Goal: Information Seeking & Learning: Learn about a topic

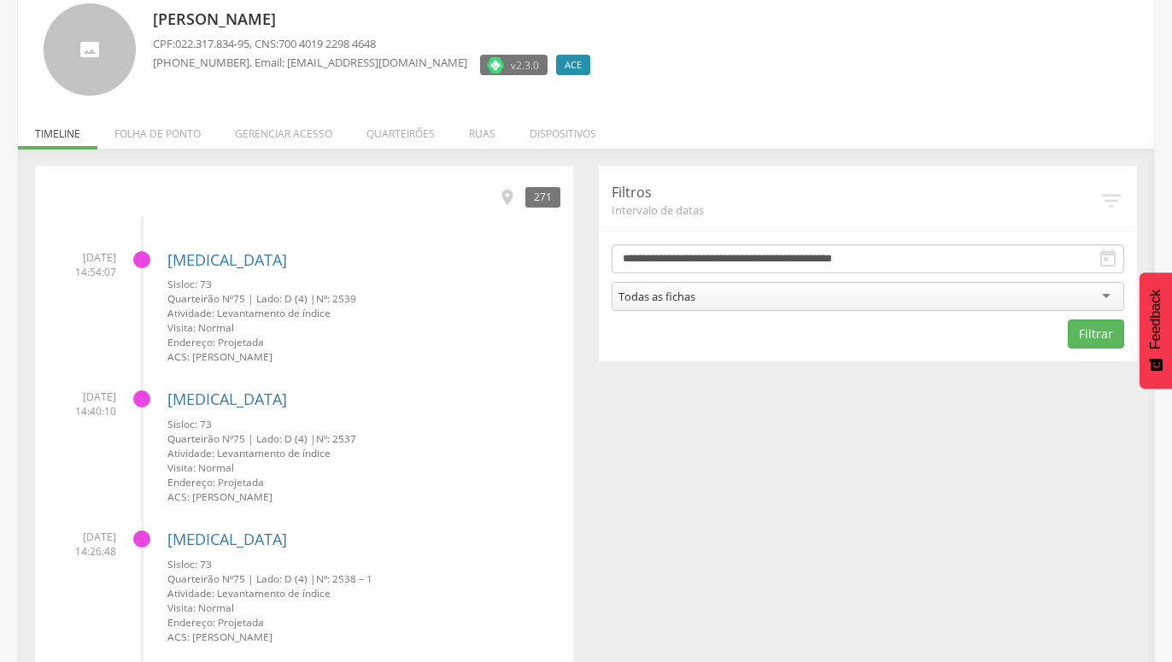
scroll to position [87, 0]
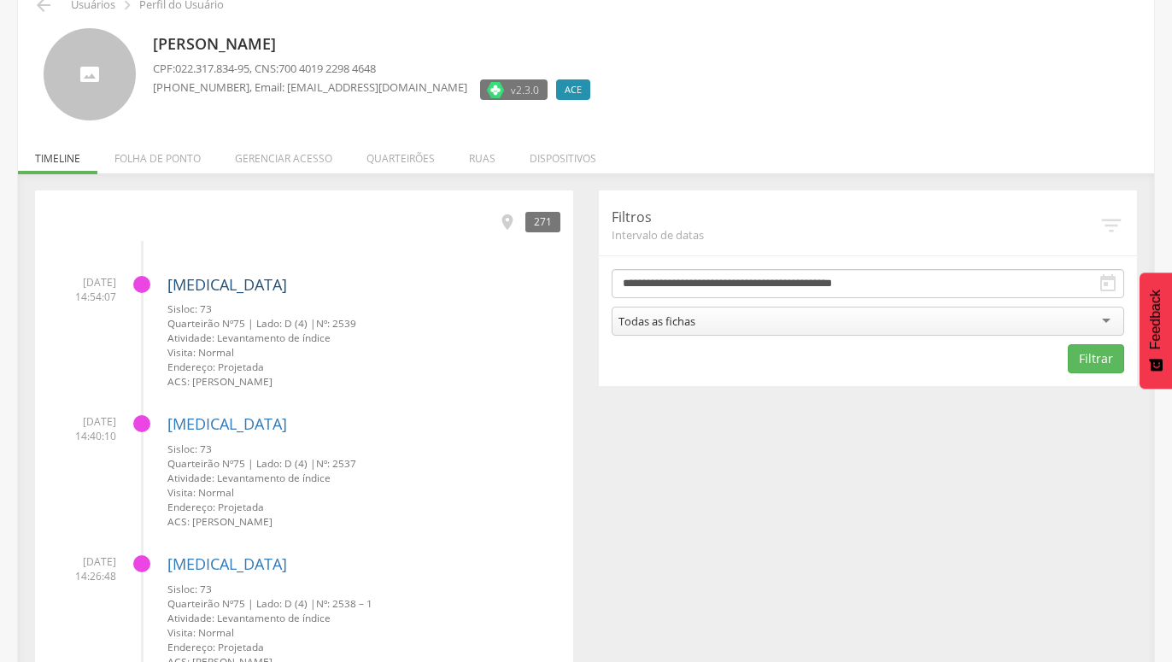
click at [191, 285] on link "[MEDICAL_DATA]" at bounding box center [227, 284] width 120 height 20
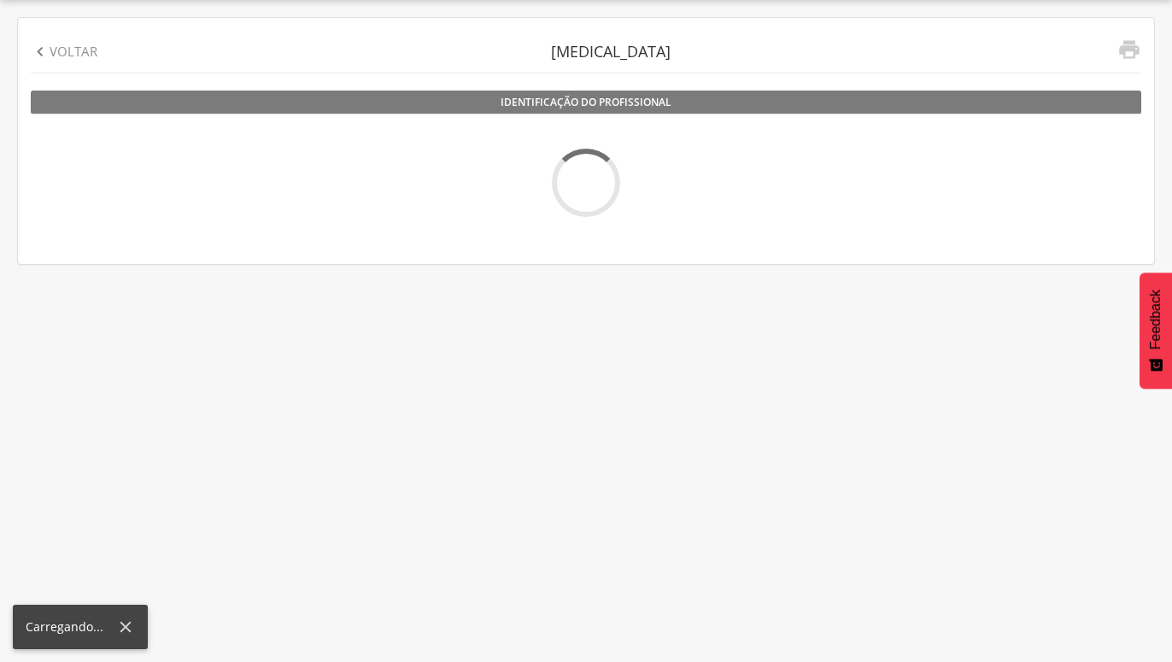
scroll to position [51, 0]
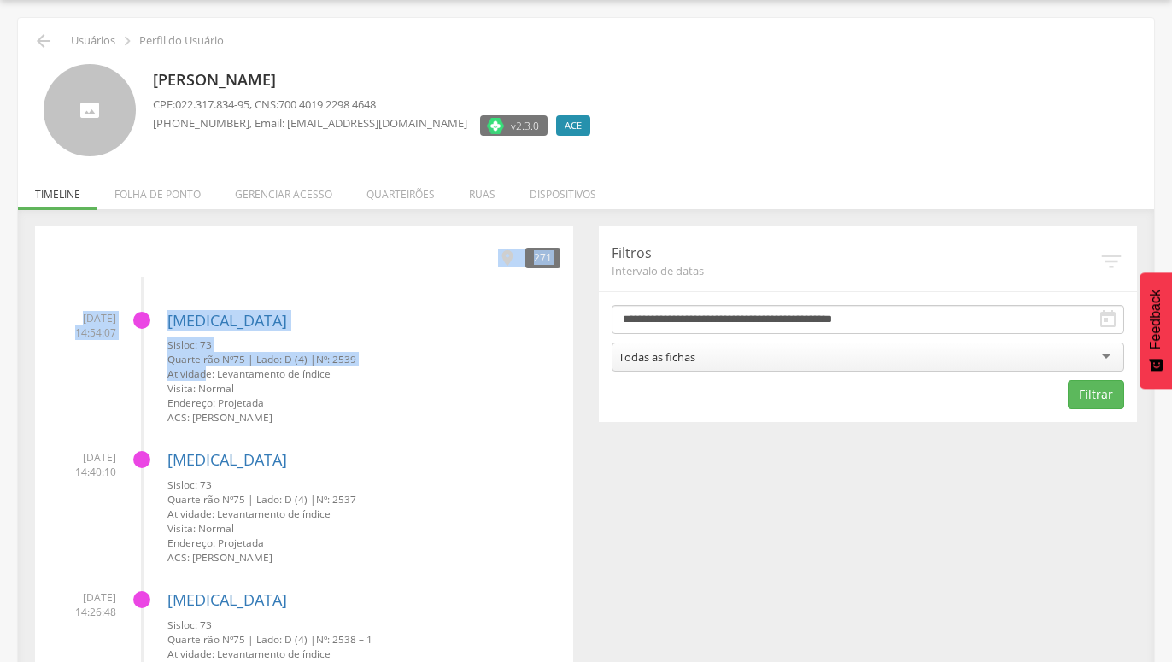
drag, startPoint x: 505, startPoint y: 252, endPoint x: 203, endPoint y: 368, distance: 323.1
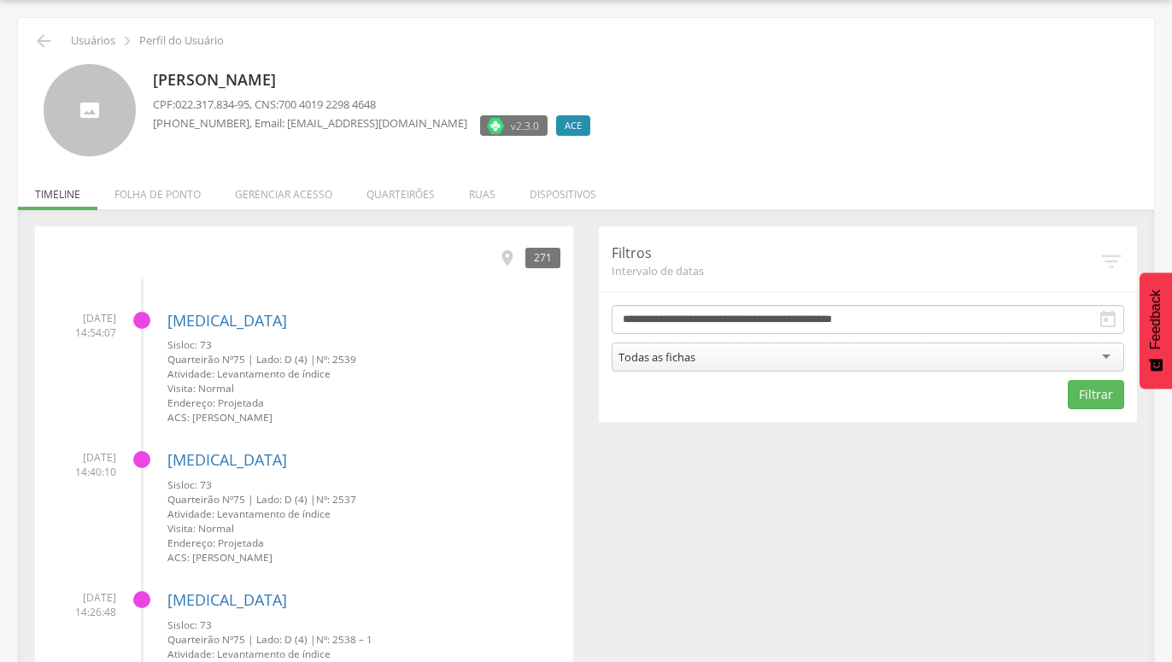
click at [201, 384] on small "Visita: Normal" at bounding box center [363, 388] width 393 height 15
click at [503, 256] on icon "" at bounding box center [507, 258] width 19 height 19
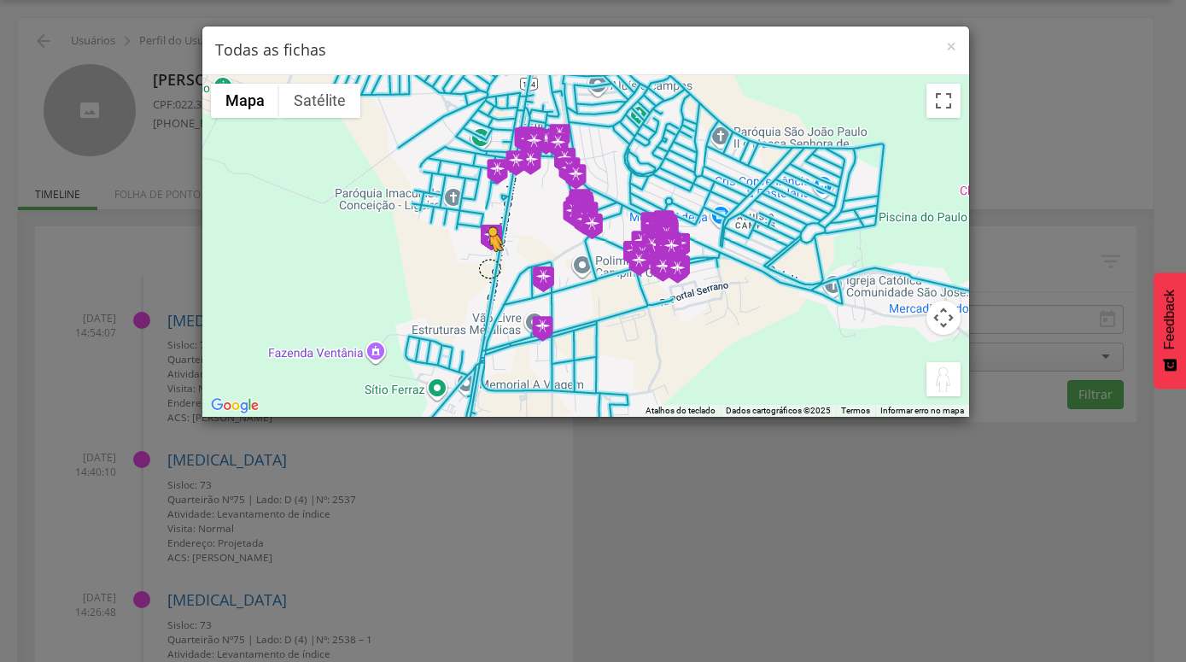
drag, startPoint x: 944, startPoint y: 379, endPoint x: 489, endPoint y: 267, distance: 467.9
click at [489, 267] on div "Pressione as teclas Alt + Enter para ativar o recurso de arrastar com o teclado…" at bounding box center [585, 246] width 767 height 342
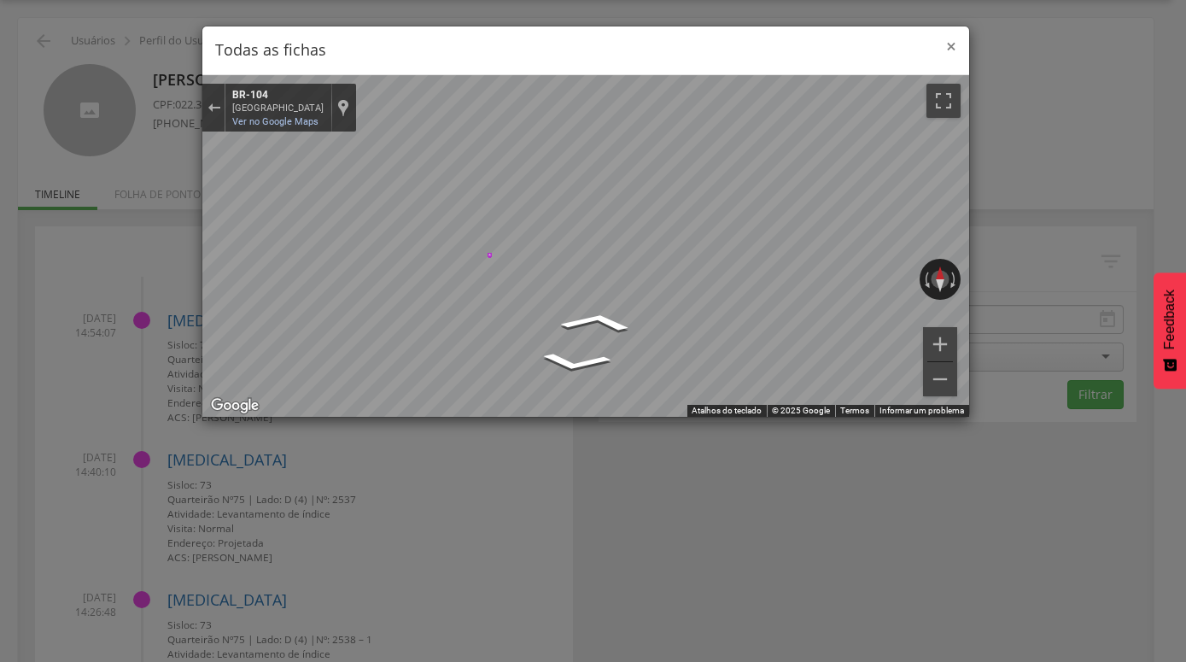
click at [950, 44] on span "×" at bounding box center [951, 46] width 10 height 24
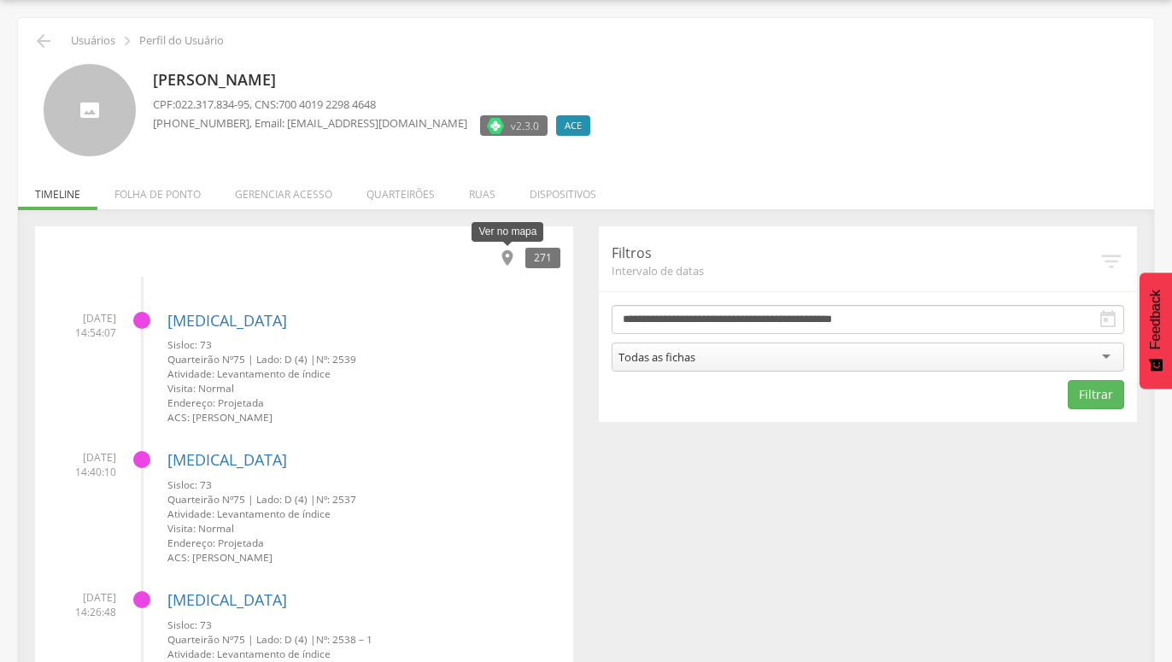
click at [506, 252] on icon "" at bounding box center [507, 258] width 19 height 19
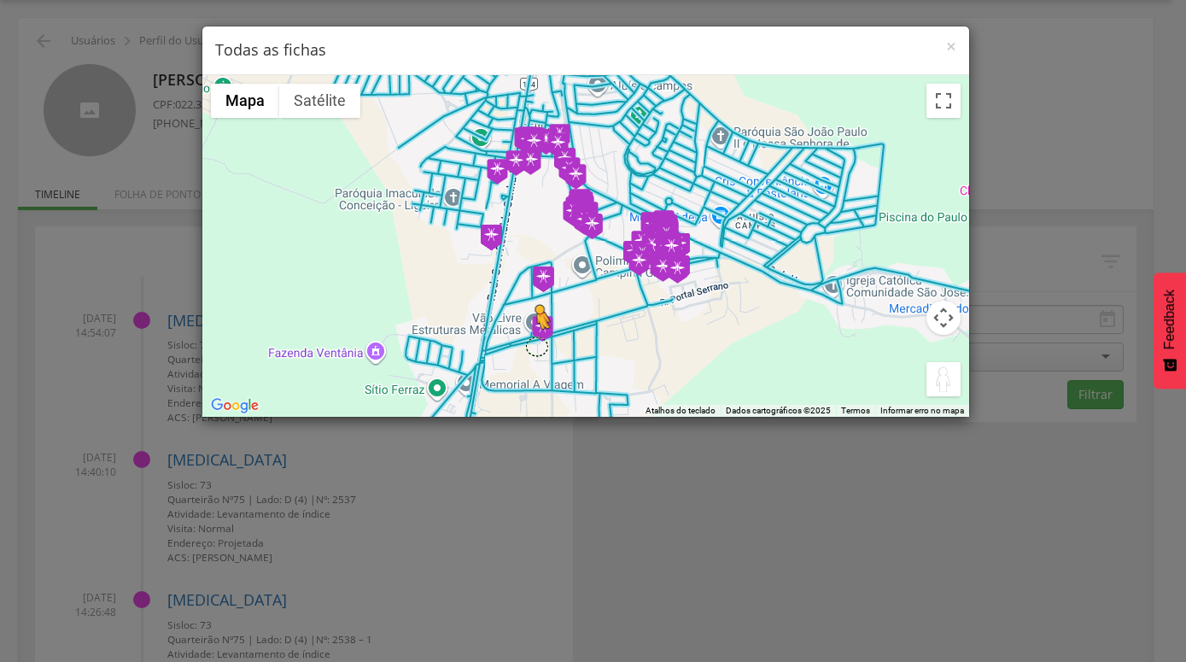
drag, startPoint x: 946, startPoint y: 376, endPoint x: 535, endPoint y: 348, distance: 411.7
click at [535, 348] on div "Pressione as teclas Alt + Enter para ativar o recurso de arrastar com o teclado…" at bounding box center [585, 246] width 767 height 342
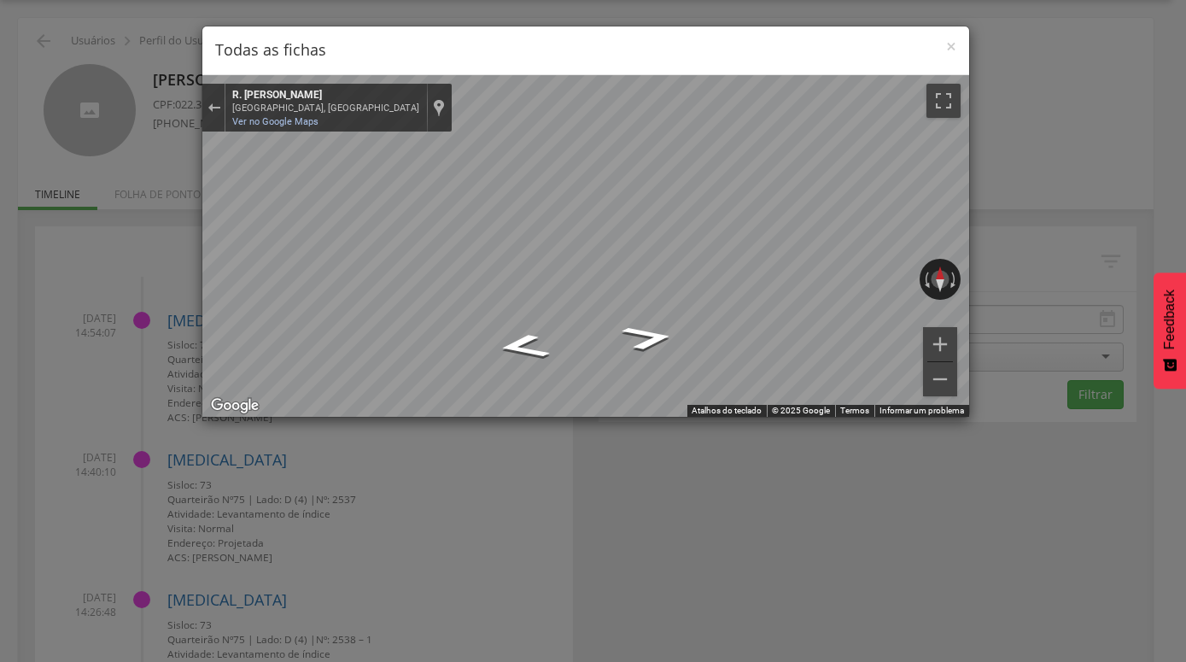
click at [959, 46] on div "× Todas as fichas" at bounding box center [585, 50] width 767 height 49
click at [956, 47] on div "× Todas as fichas" at bounding box center [585, 50] width 767 height 49
click at [950, 45] on span "×" at bounding box center [951, 46] width 10 height 24
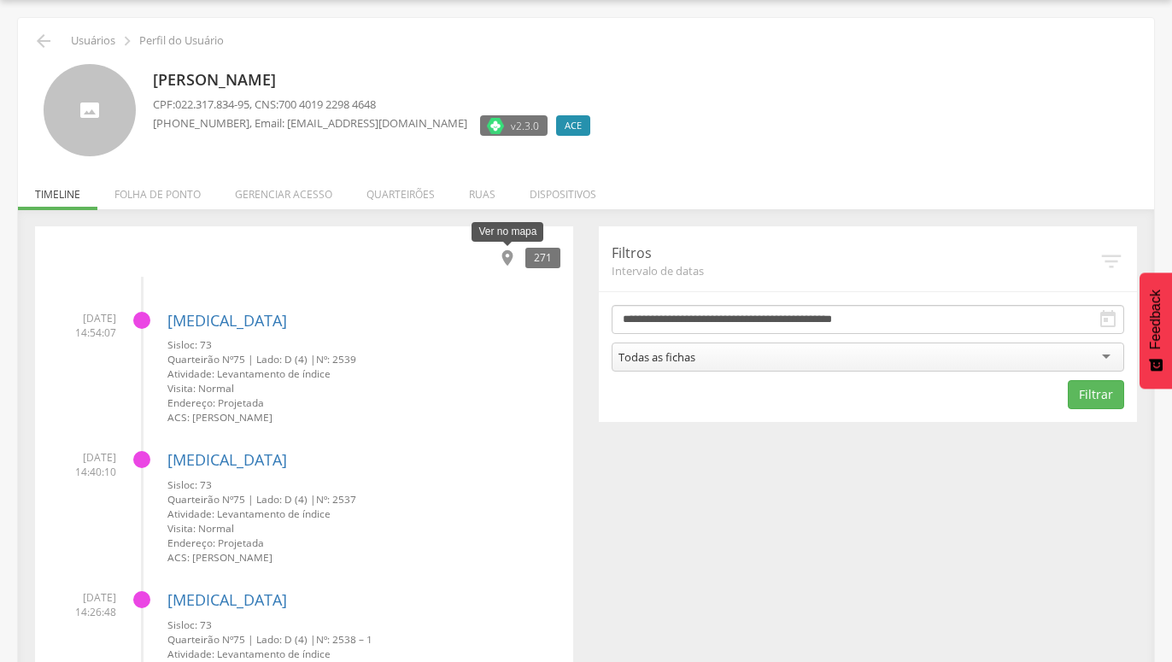
click at [511, 258] on icon "" at bounding box center [507, 258] width 19 height 19
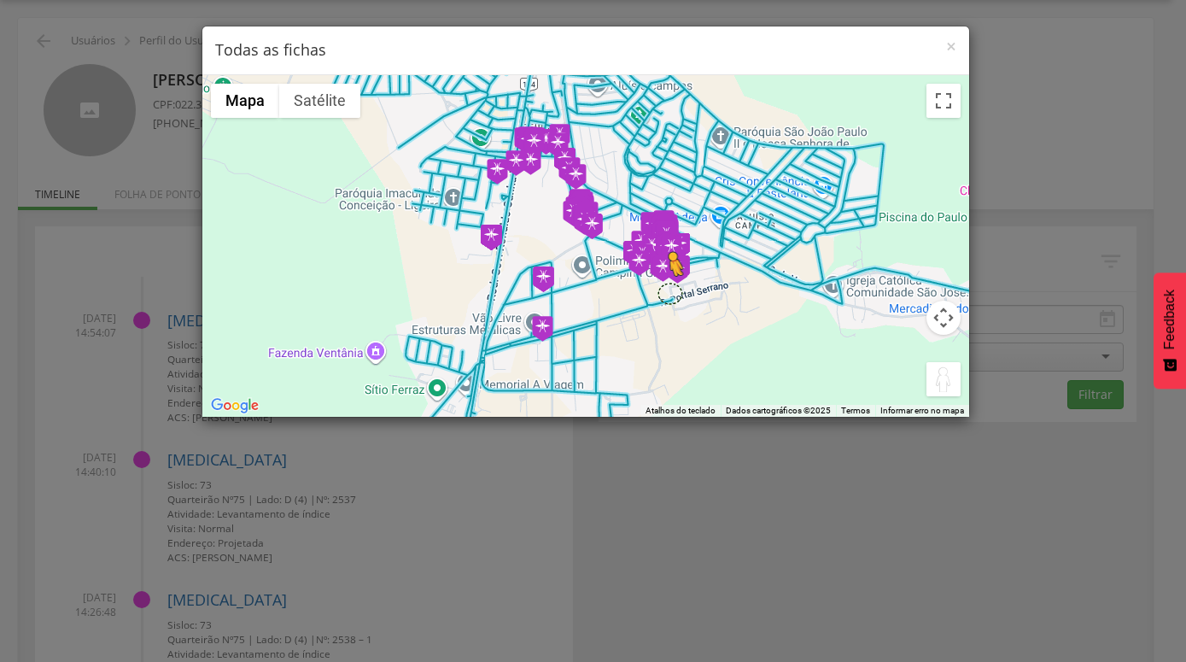
drag, startPoint x: 939, startPoint y: 388, endPoint x: 670, endPoint y: 293, distance: 286.0
click at [670, 293] on div "Pressione as teclas Alt + Enter para ativar o recurso de arrastar com o teclado…" at bounding box center [585, 246] width 767 height 342
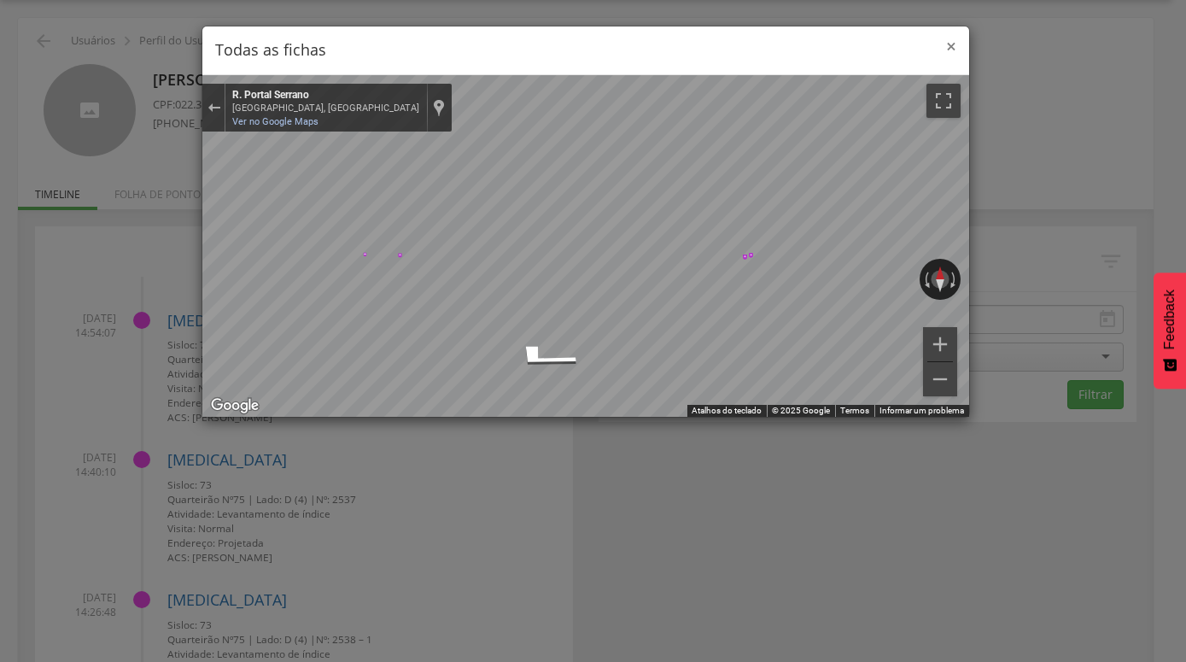
click at [950, 53] on span "×" at bounding box center [951, 46] width 10 height 24
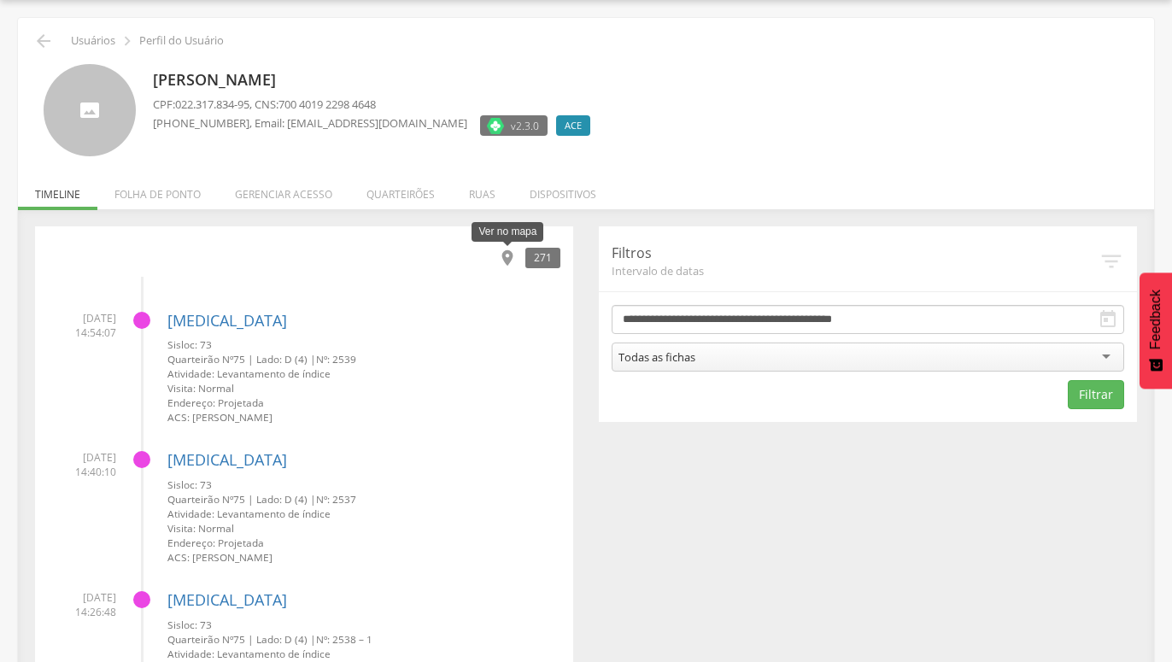
click at [510, 259] on icon "" at bounding box center [507, 258] width 19 height 19
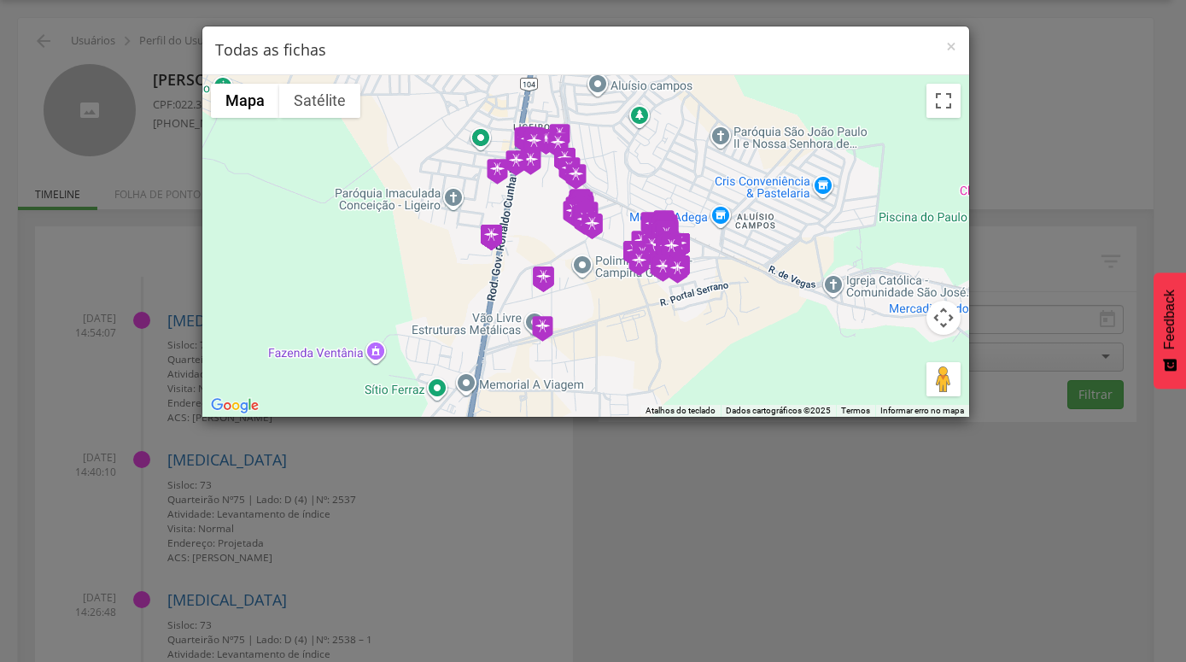
drag, startPoint x: 940, startPoint y: 322, endPoint x: 528, endPoint y: 163, distance: 442.0
click at [528, 163] on div "Mapa Relevo Satélite Marcadores Atalhos do teclado Dados do mapa Dados cartográ…" at bounding box center [585, 246] width 767 height 342
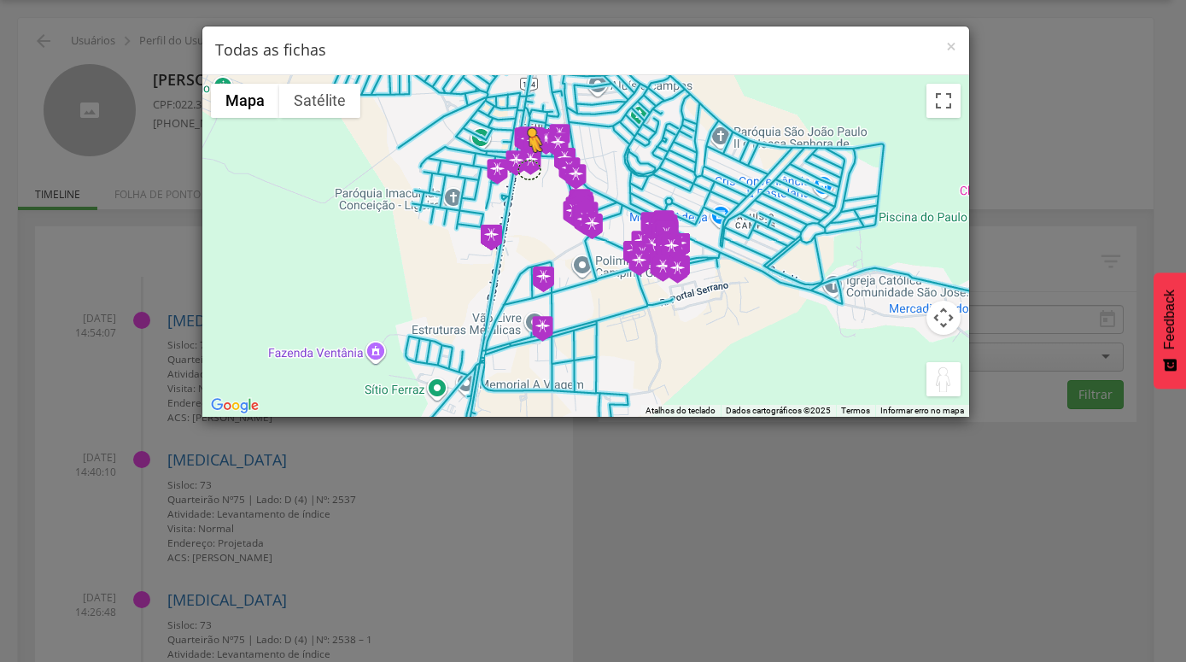
drag, startPoint x: 935, startPoint y: 380, endPoint x: 529, endPoint y: 168, distance: 457.6
click at [529, 168] on div "Pressione as teclas Alt + Enter para ativar o recurso de arrastar com o teclado…" at bounding box center [585, 246] width 767 height 342
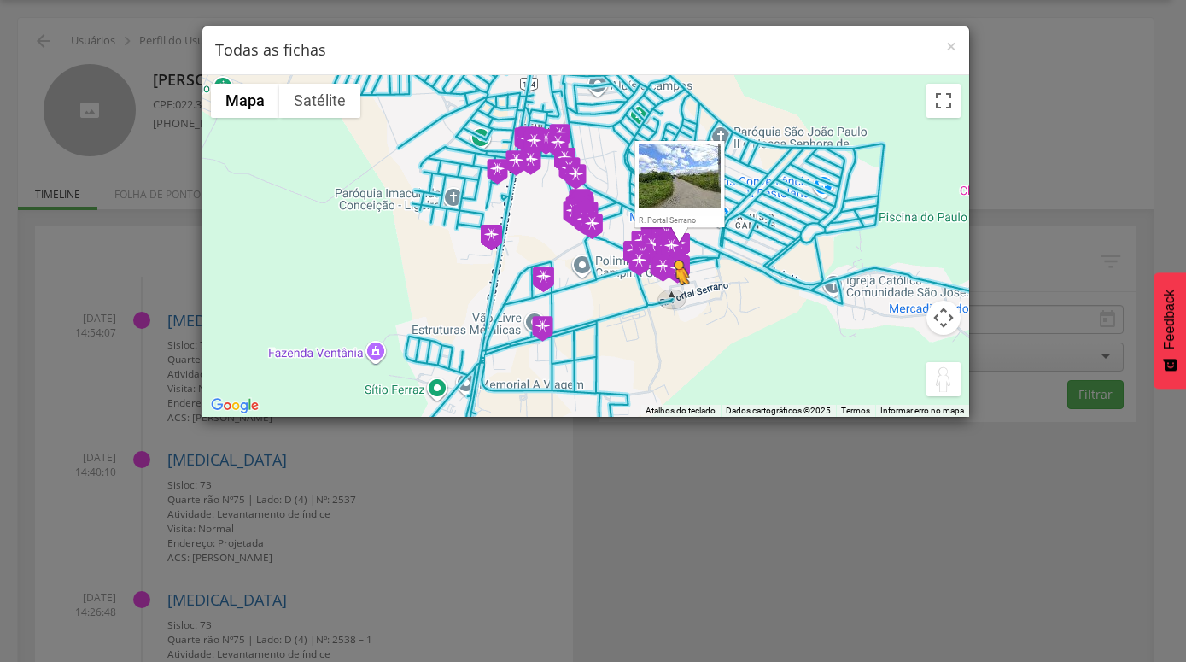
drag, startPoint x: 939, startPoint y: 382, endPoint x: 676, endPoint y: 301, distance: 275.8
click at [676, 301] on div "Pressione as teclas Alt + Enter para ativar o recurso de arrastar com o teclado…" at bounding box center [585, 246] width 767 height 342
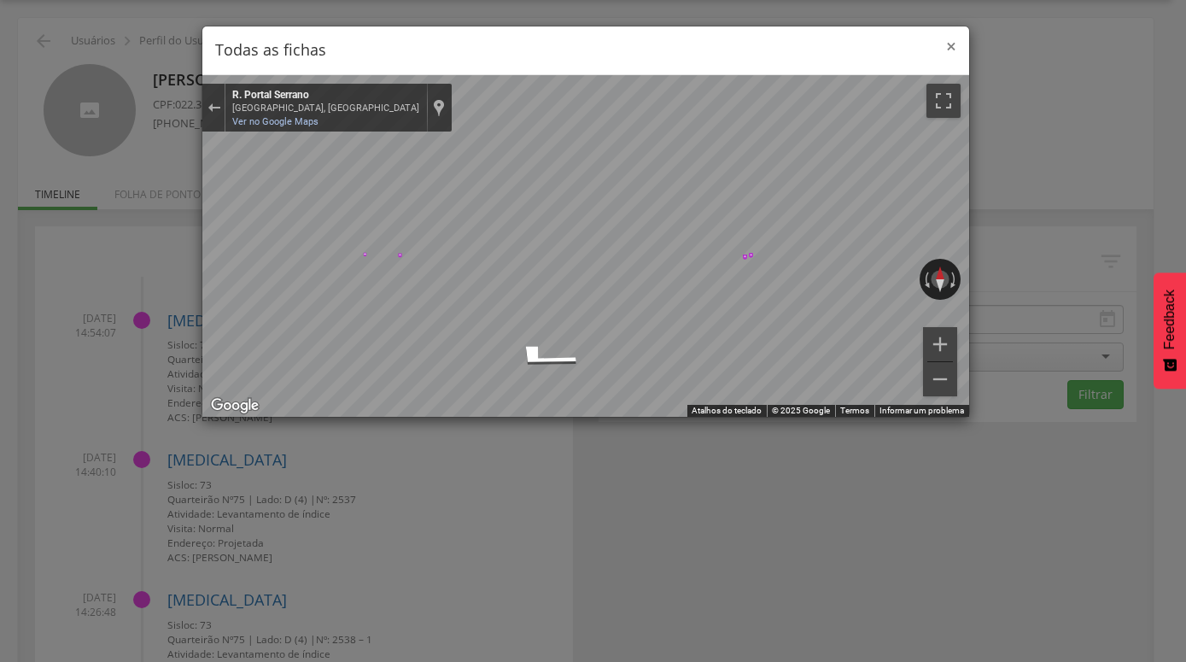
click at [948, 49] on span "×" at bounding box center [951, 46] width 10 height 24
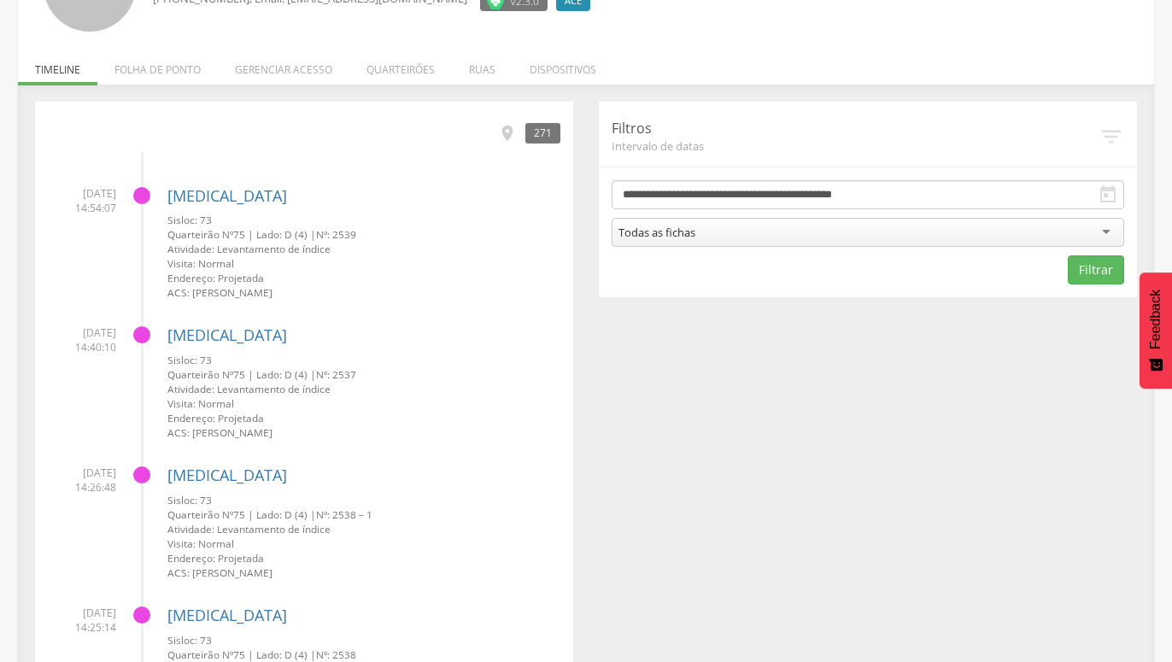
scroll to position [225, 0]
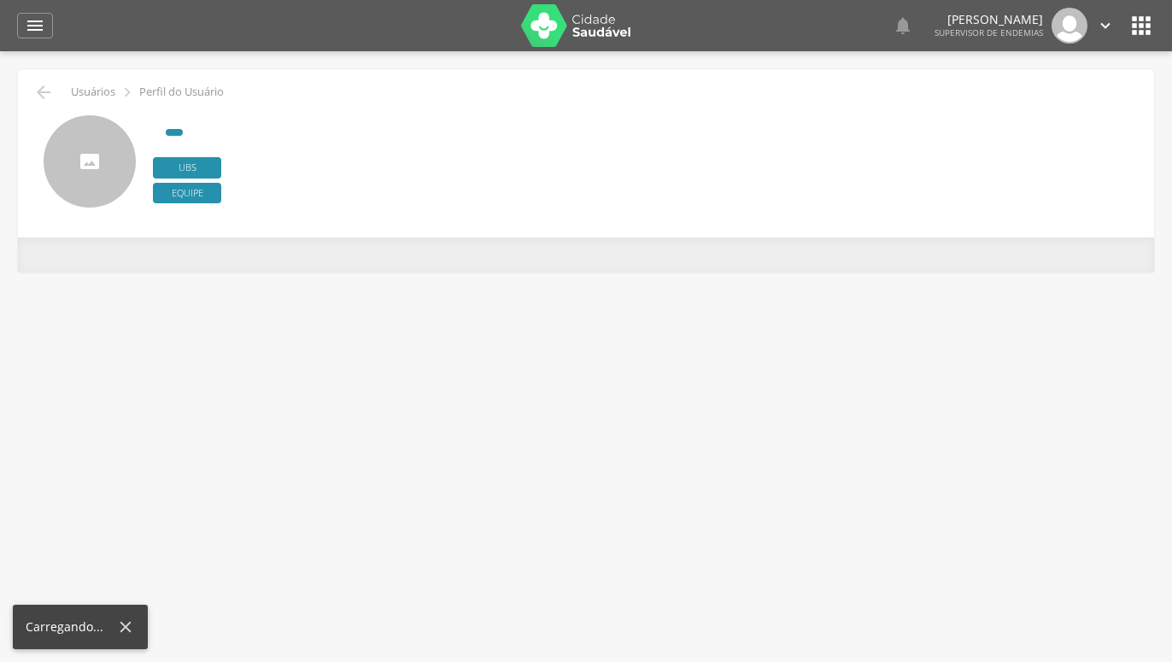
scroll to position [51, 0]
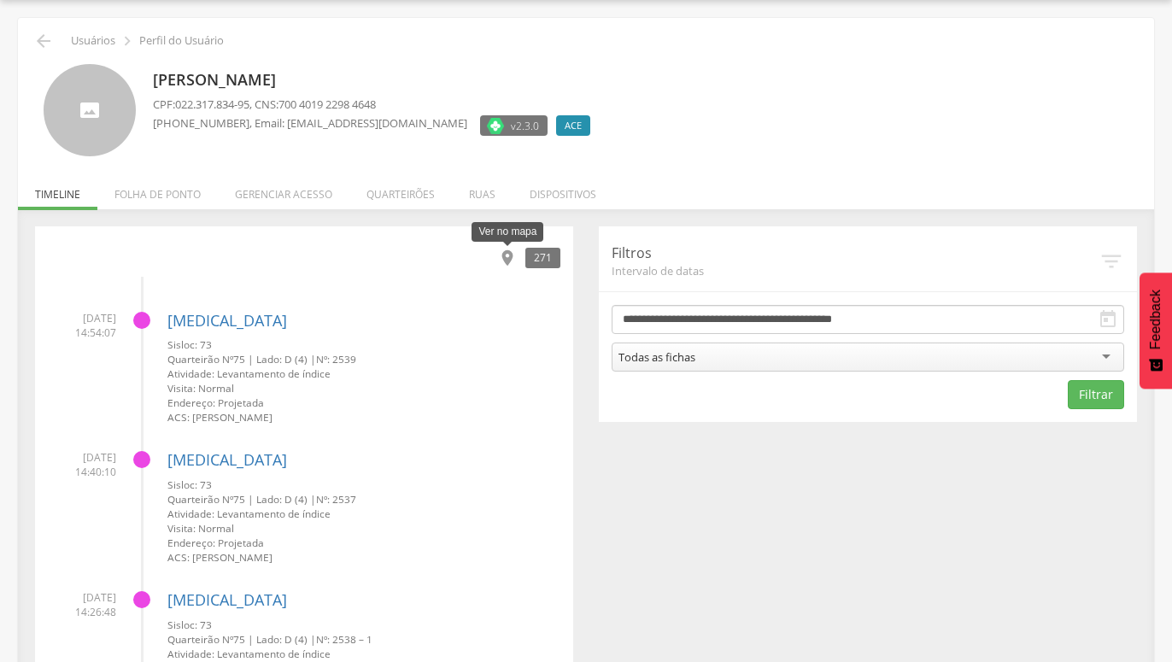
click at [509, 252] on icon "" at bounding box center [507, 258] width 19 height 19
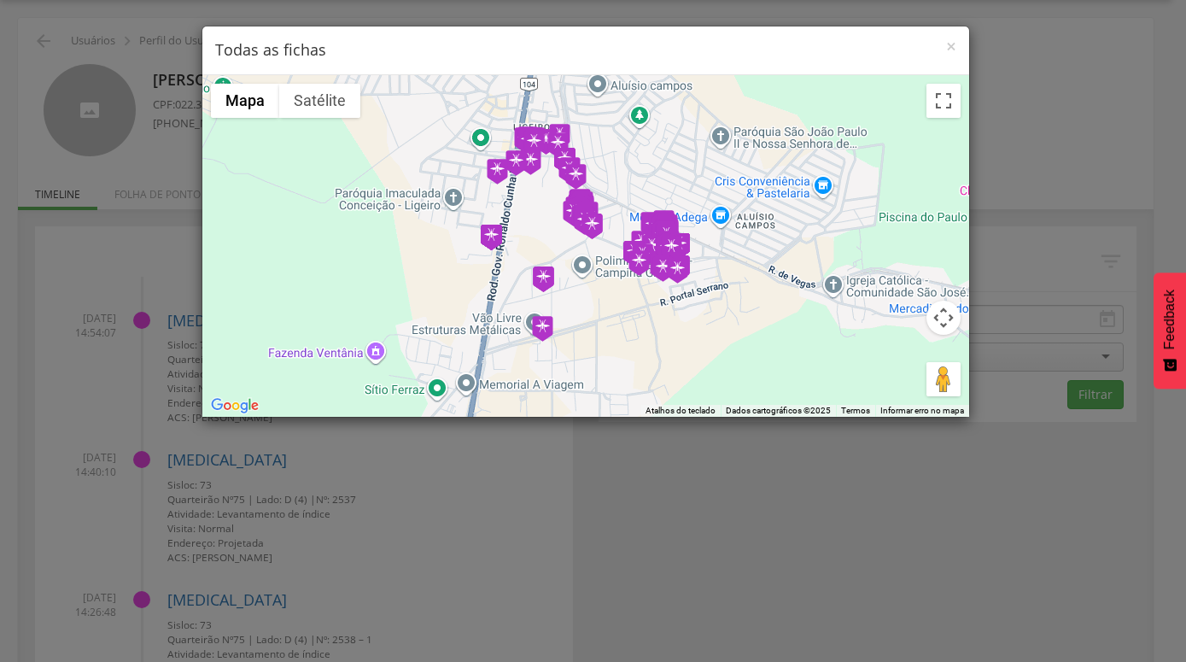
click at [945, 324] on button "Controles da câmera no mapa" at bounding box center [944, 318] width 34 height 34
click at [945, 94] on button "Ativar a visualização em tela cheia" at bounding box center [944, 101] width 34 height 34
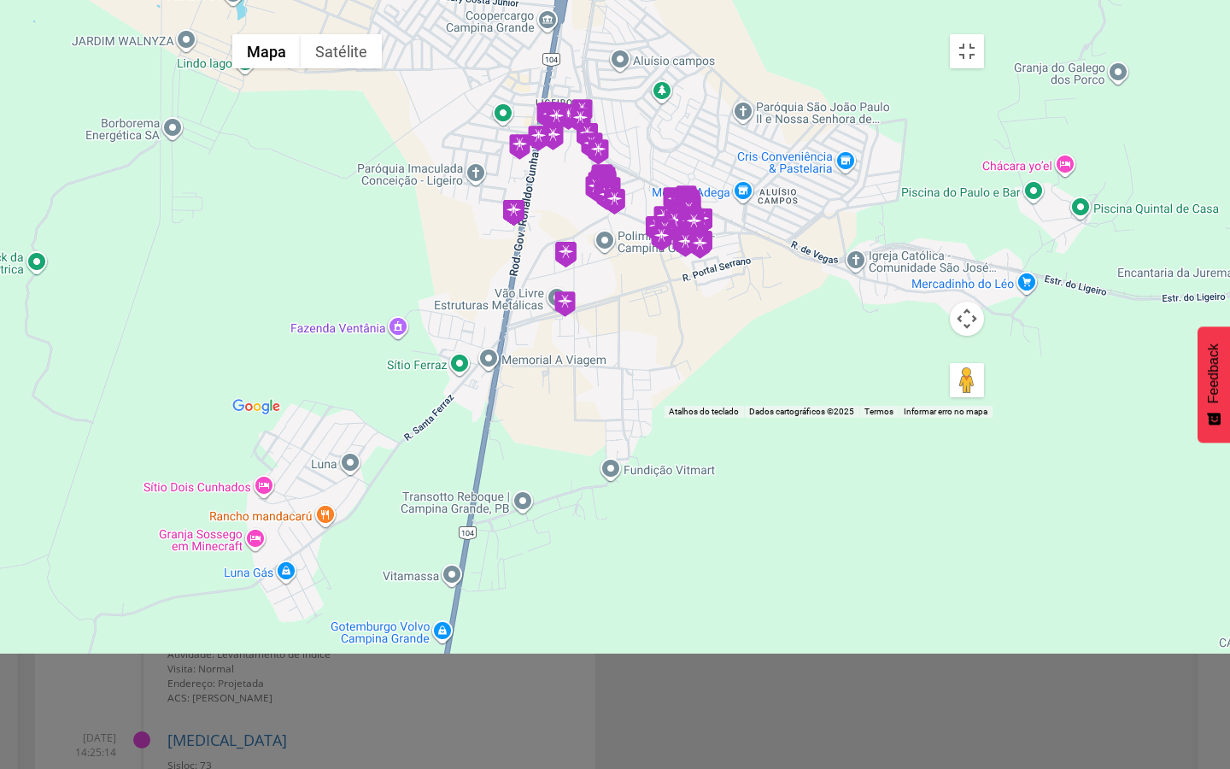
click at [613, 410] on div at bounding box center [608, 222] width 769 height 392
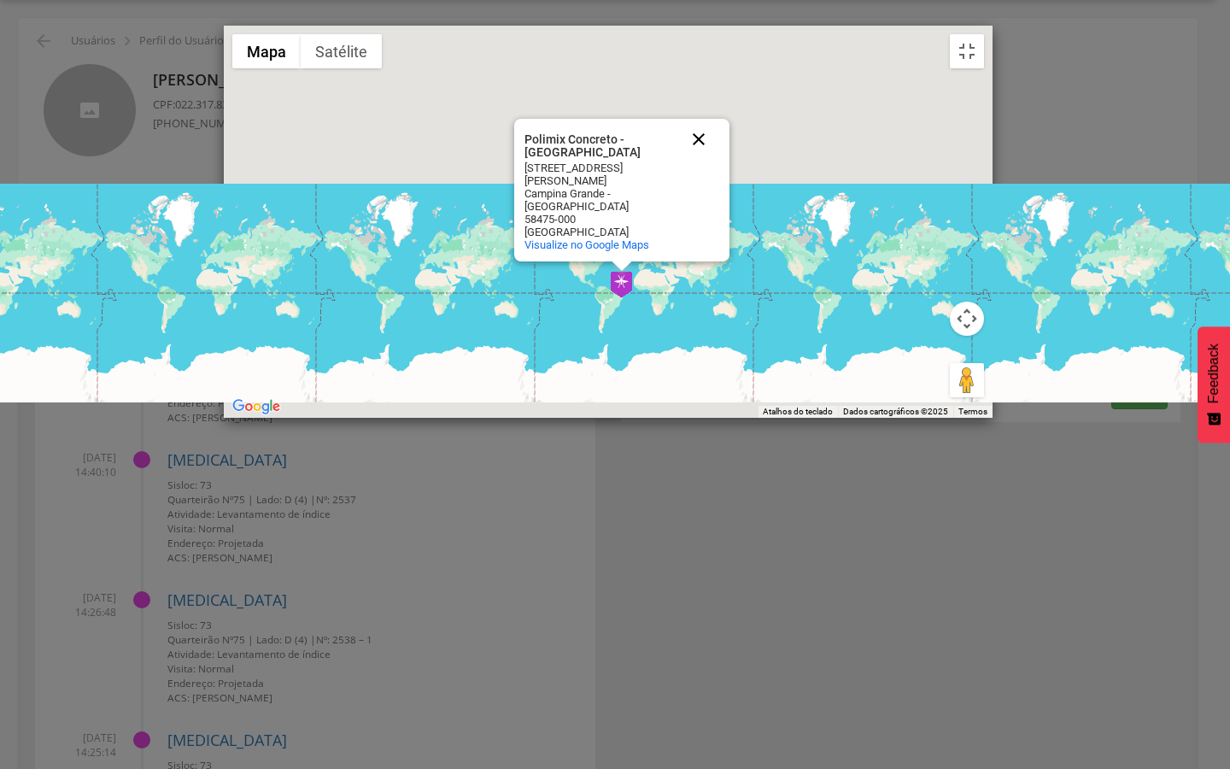
click at [717, 160] on button "Fechar" at bounding box center [698, 139] width 41 height 41
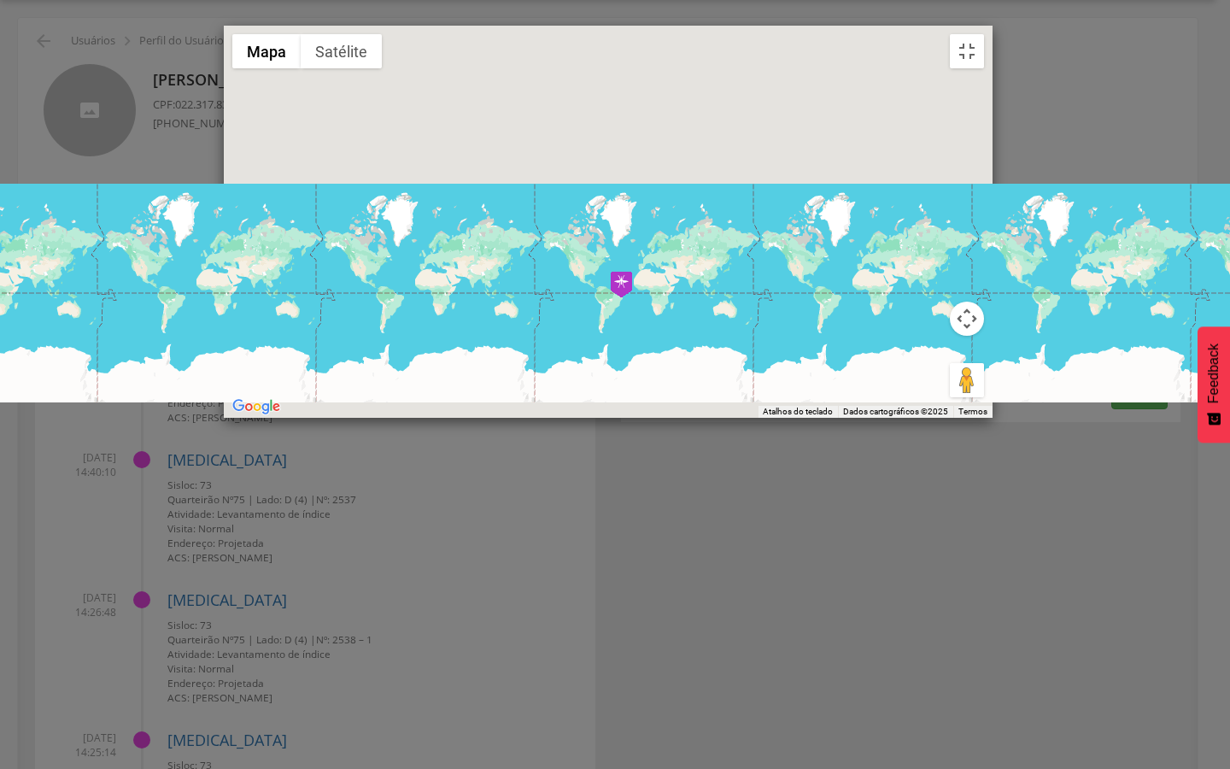
click at [642, 418] on div at bounding box center [608, 222] width 769 height 392
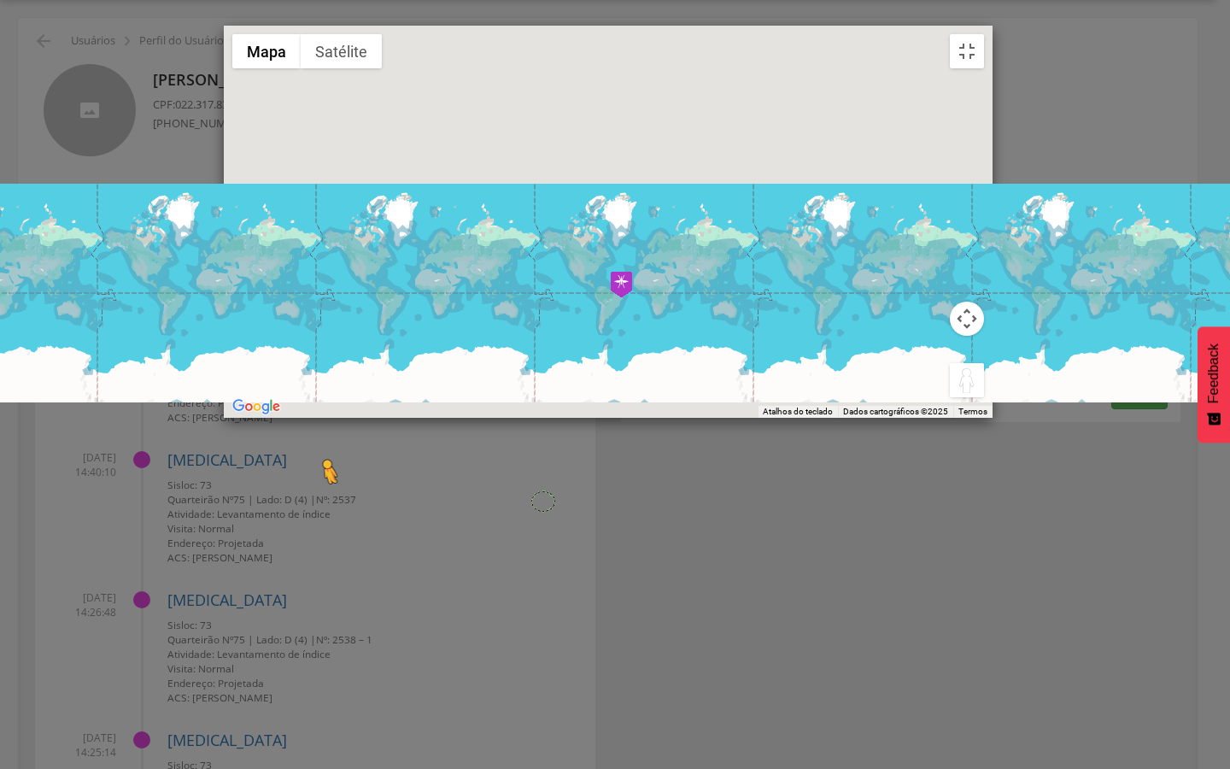
drag, startPoint x: 1210, startPoint y: 739, endPoint x: 875, endPoint y: 597, distance: 363.5
click at [875, 418] on div "Pressione as teclas Alt + Enter para ativar o recurso de arrastar com o teclado…" at bounding box center [608, 222] width 769 height 392
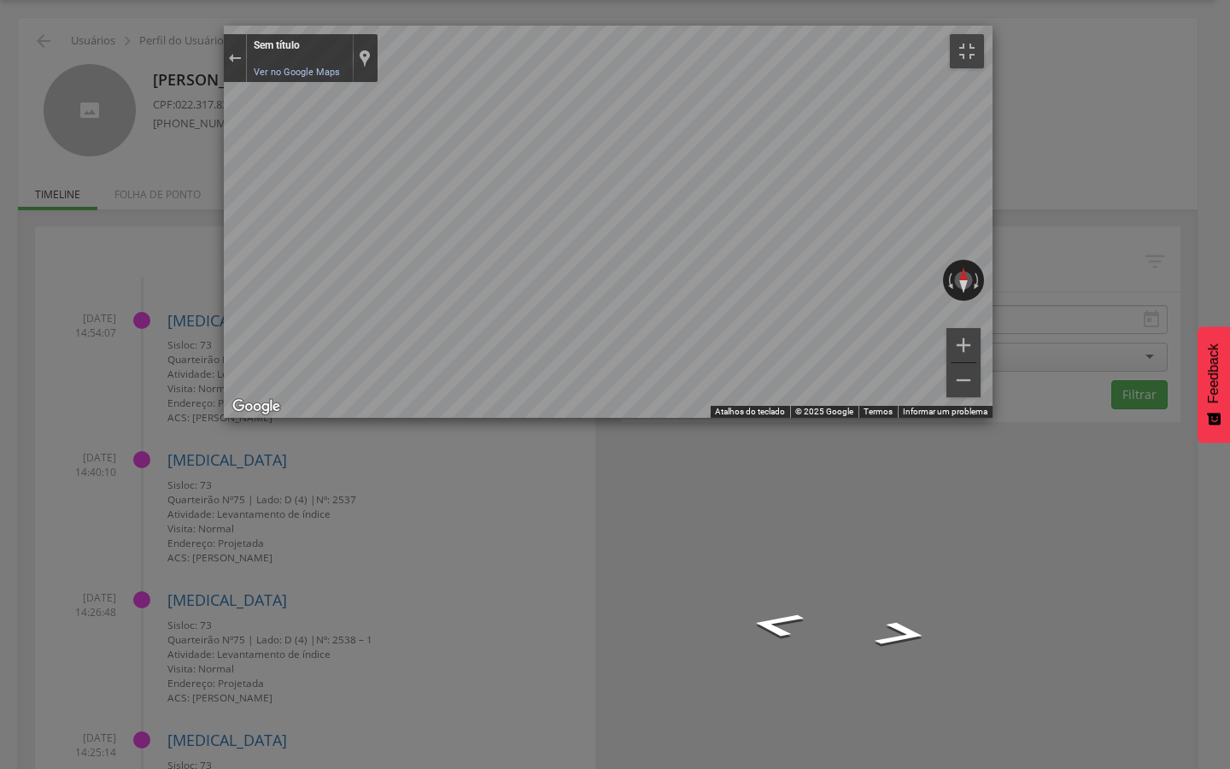
click at [992, 418] on div "Mapa" at bounding box center [608, 222] width 769 height 392
click at [851, 615] on icon "Ir para o leste" at bounding box center [900, 633] width 98 height 37
click at [833, 620] on icon "Ir para o leste" at bounding box center [893, 640] width 120 height 40
click at [836, 619] on icon "Ir para o leste" at bounding box center [894, 639] width 116 height 40
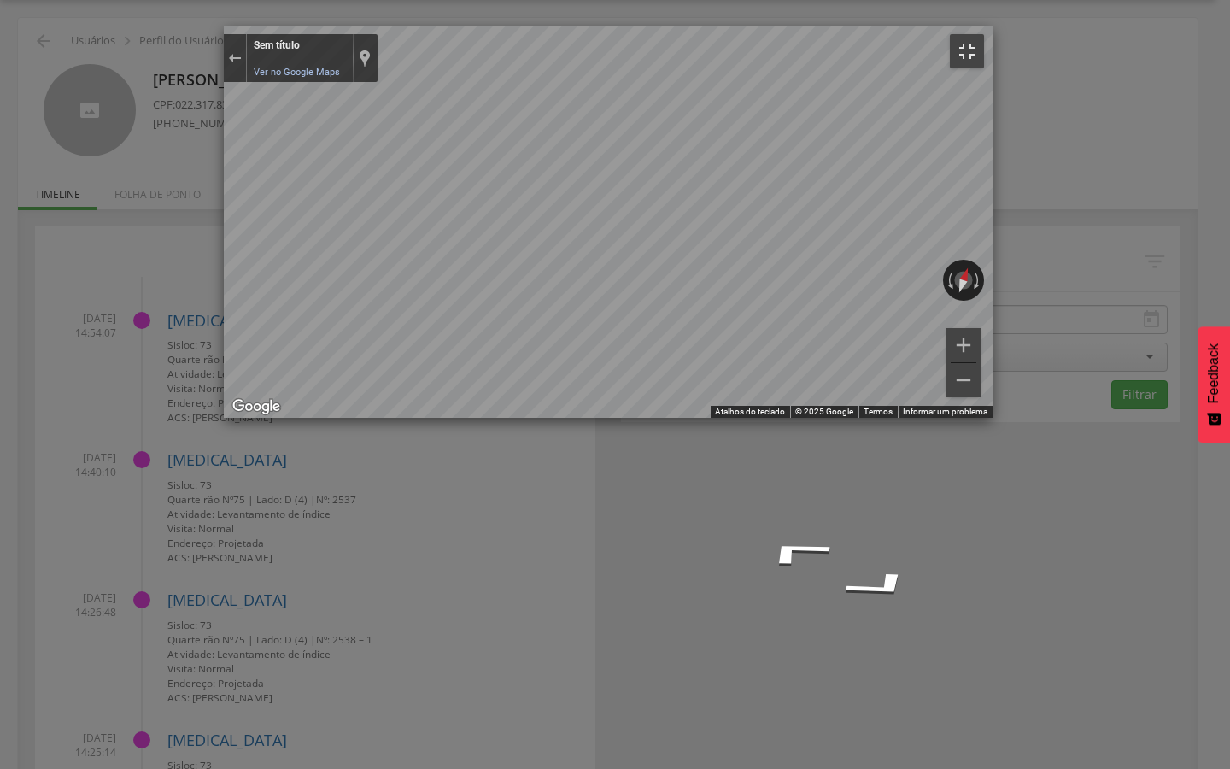
click at [984, 34] on button "Ativar a visualização em tela cheia" at bounding box center [967, 51] width 34 height 34
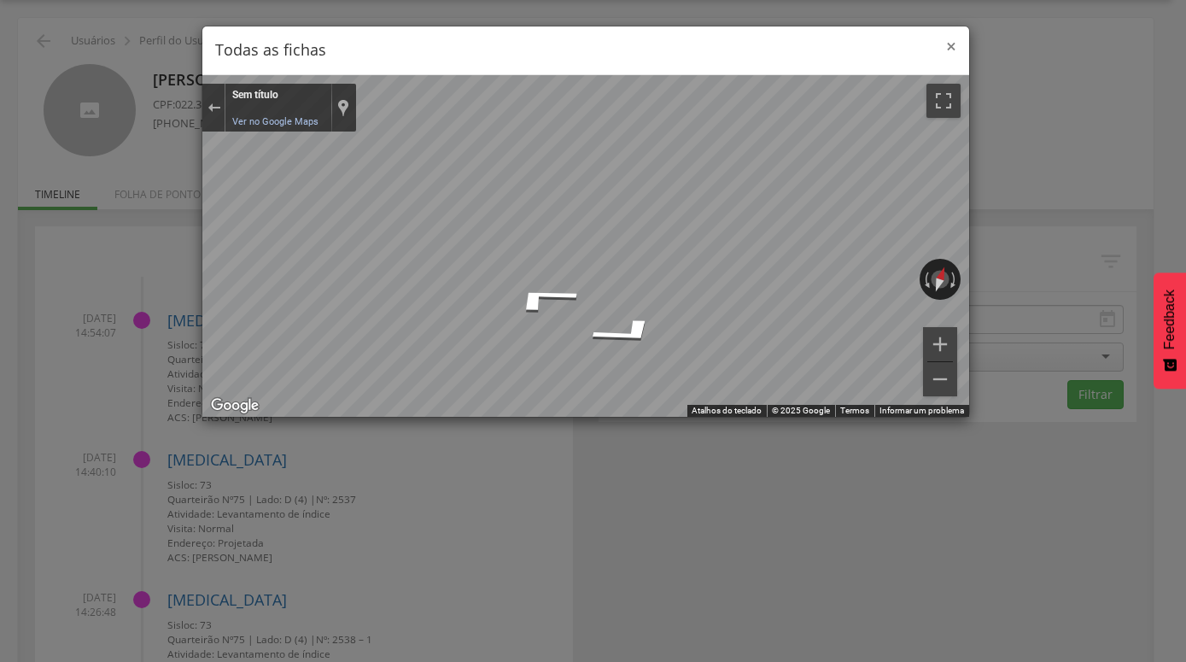
click at [947, 41] on span "×" at bounding box center [951, 46] width 10 height 24
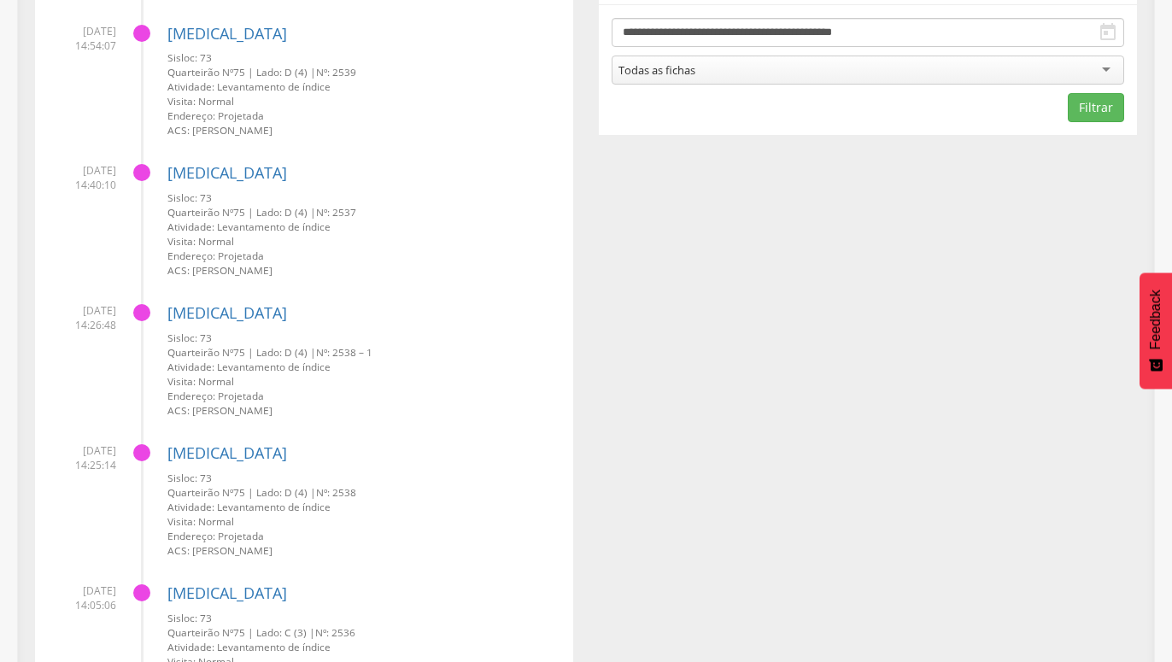
scroll to position [138, 0]
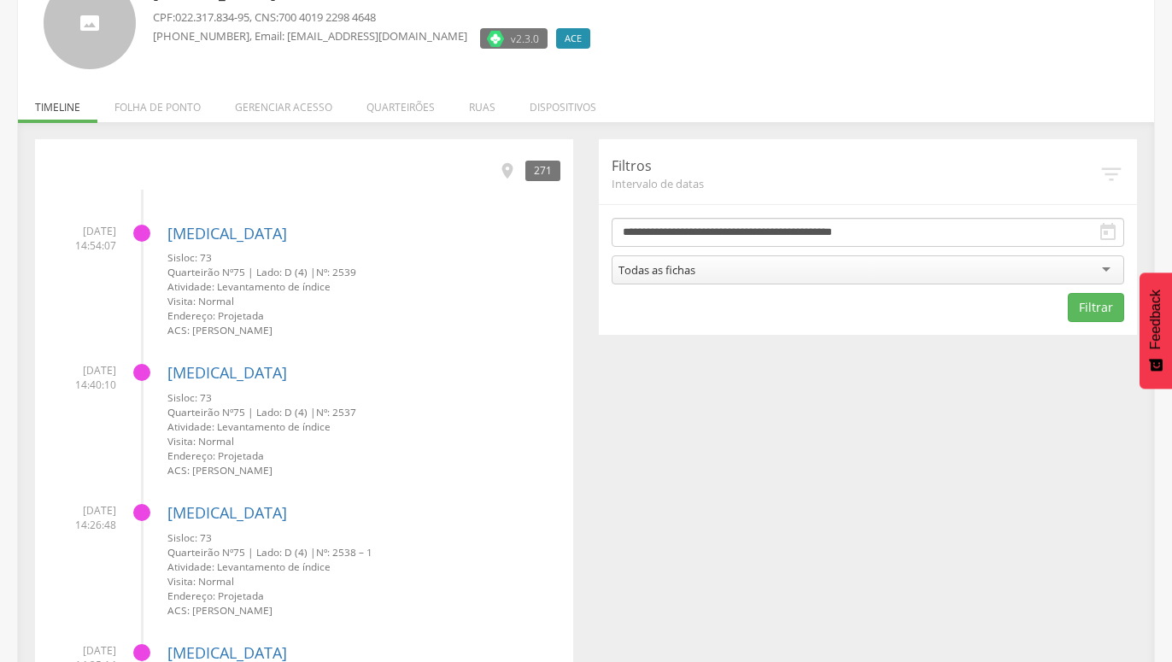
click at [143, 238] on div at bounding box center [141, 233] width 17 height 17
click at [143, 236] on div at bounding box center [141, 233] width 17 height 17
drag, startPoint x: 508, startPoint y: 168, endPoint x: 132, endPoint y: 235, distance: 382.5
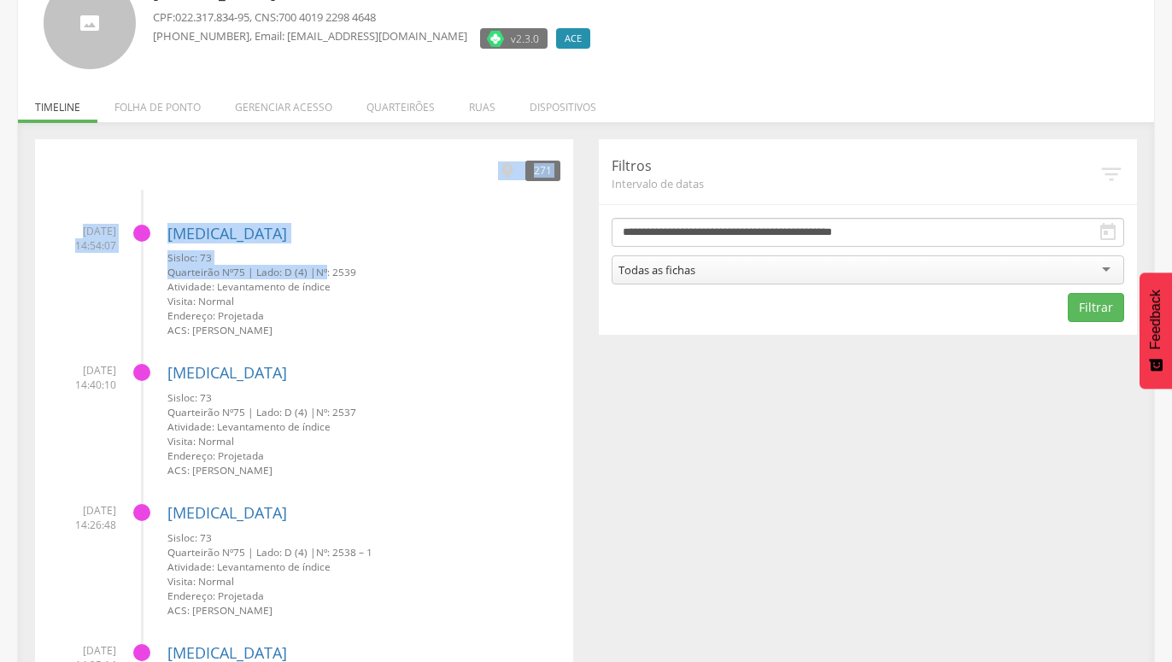
drag, startPoint x: 503, startPoint y: 171, endPoint x: 294, endPoint y: 281, distance: 236.5
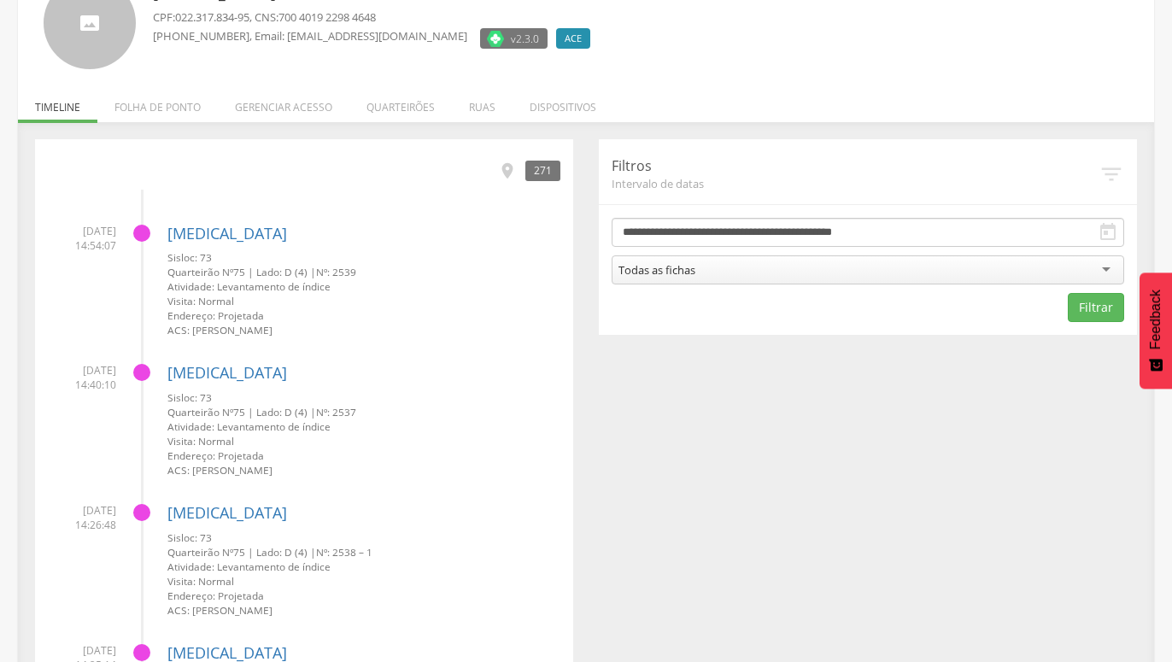
click at [523, 317] on small "Endereço: Projetada" at bounding box center [363, 315] width 393 height 15
click at [202, 237] on link "[MEDICAL_DATA]" at bounding box center [227, 233] width 120 height 20
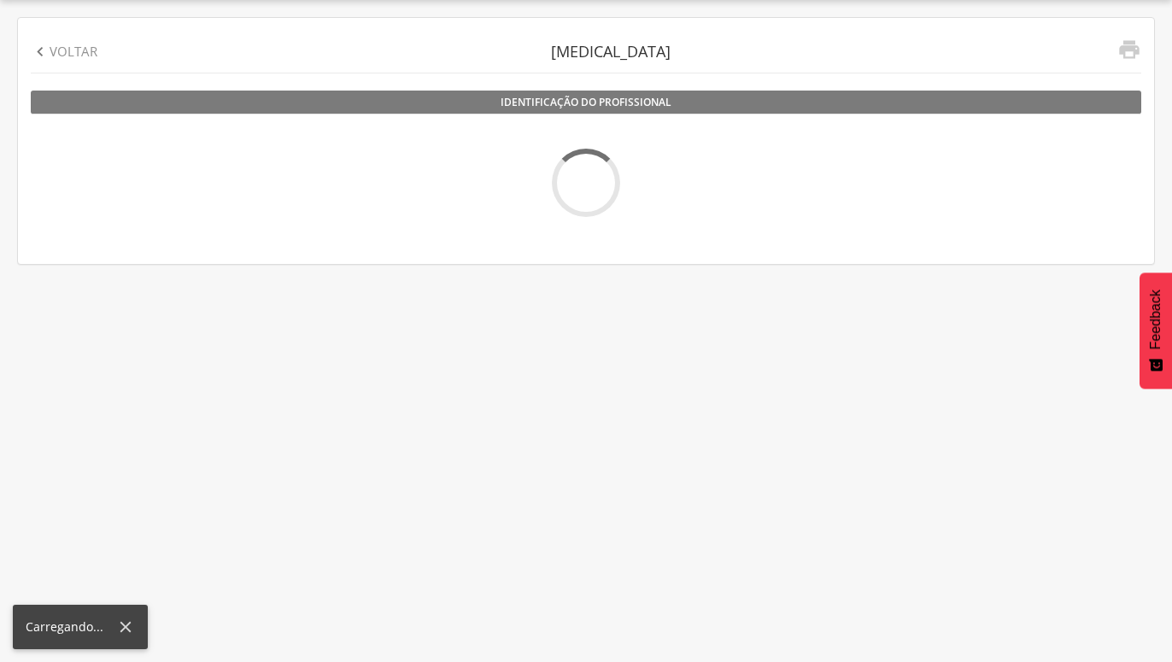
scroll to position [51, 0]
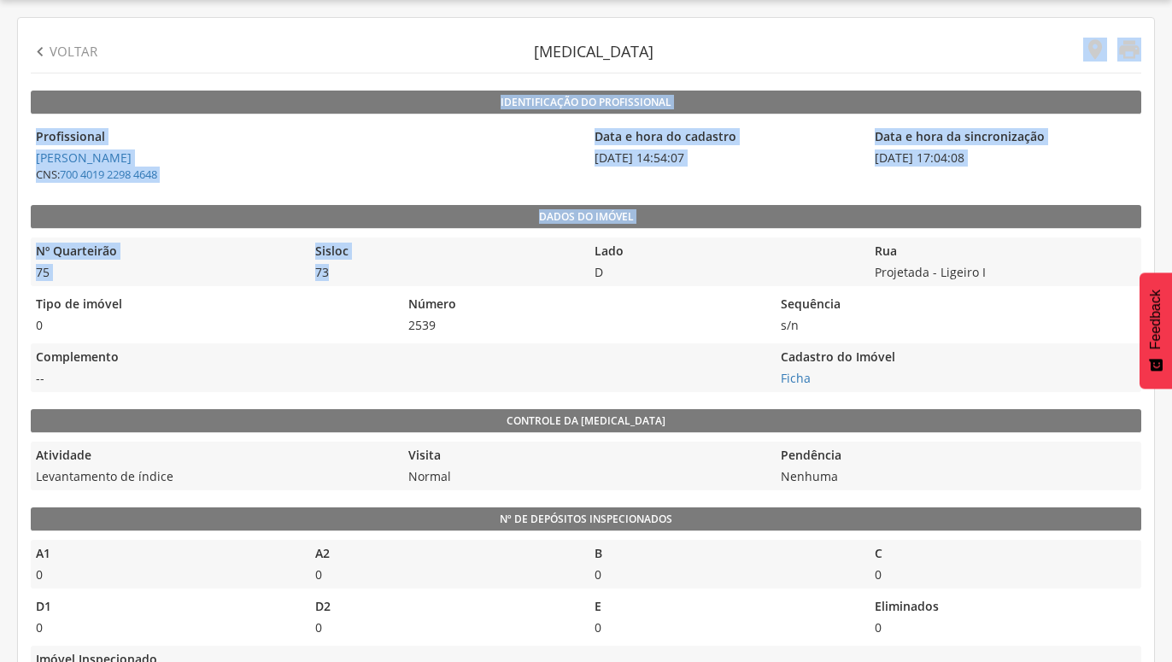
drag, startPoint x: 1091, startPoint y: 45, endPoint x: 395, endPoint y: 266, distance: 730.0
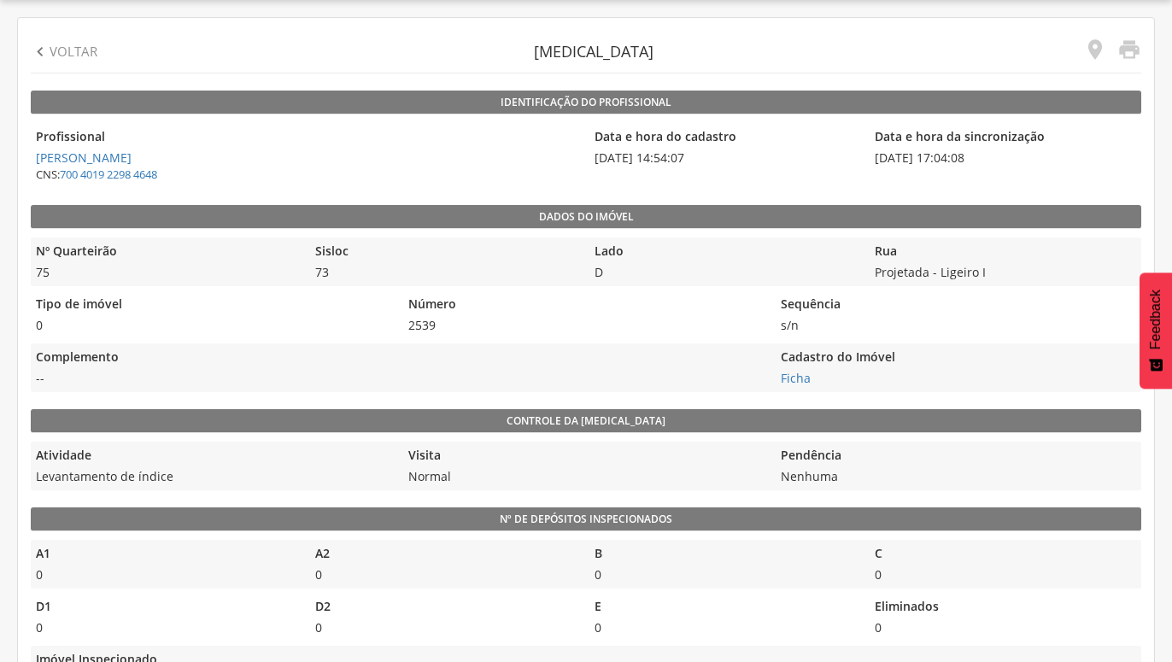
drag, startPoint x: 1009, startPoint y: 46, endPoint x: 1044, endPoint y: 46, distance: 34.2
click at [1019, 46] on div "[MEDICAL_DATA]" at bounding box center [593, 52] width 958 height 42
click at [1093, 50] on icon "" at bounding box center [1095, 50] width 24 height 24
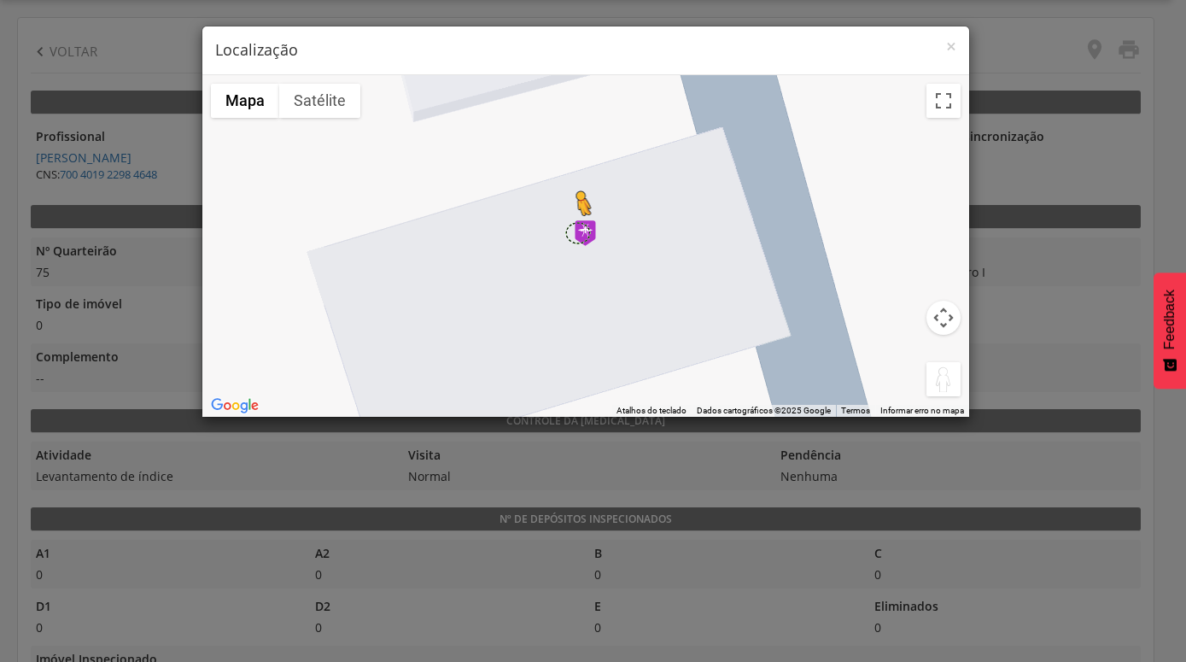
drag, startPoint x: 952, startPoint y: 375, endPoint x: 577, endPoint y: 232, distance: 401.1
click at [577, 232] on div "Pressione as teclas Alt + Enter para ativar o recurso de arrastar com o teclado…" at bounding box center [585, 246] width 767 height 342
drag, startPoint x: 939, startPoint y: 389, endPoint x: 576, endPoint y: 256, distance: 386.6
click at [576, 256] on div "Pressione as teclas Alt + Enter para ativar o recurso de arrastar com o teclado…" at bounding box center [585, 246] width 767 height 342
drag, startPoint x: 940, startPoint y: 389, endPoint x: 575, endPoint y: 258, distance: 388.4
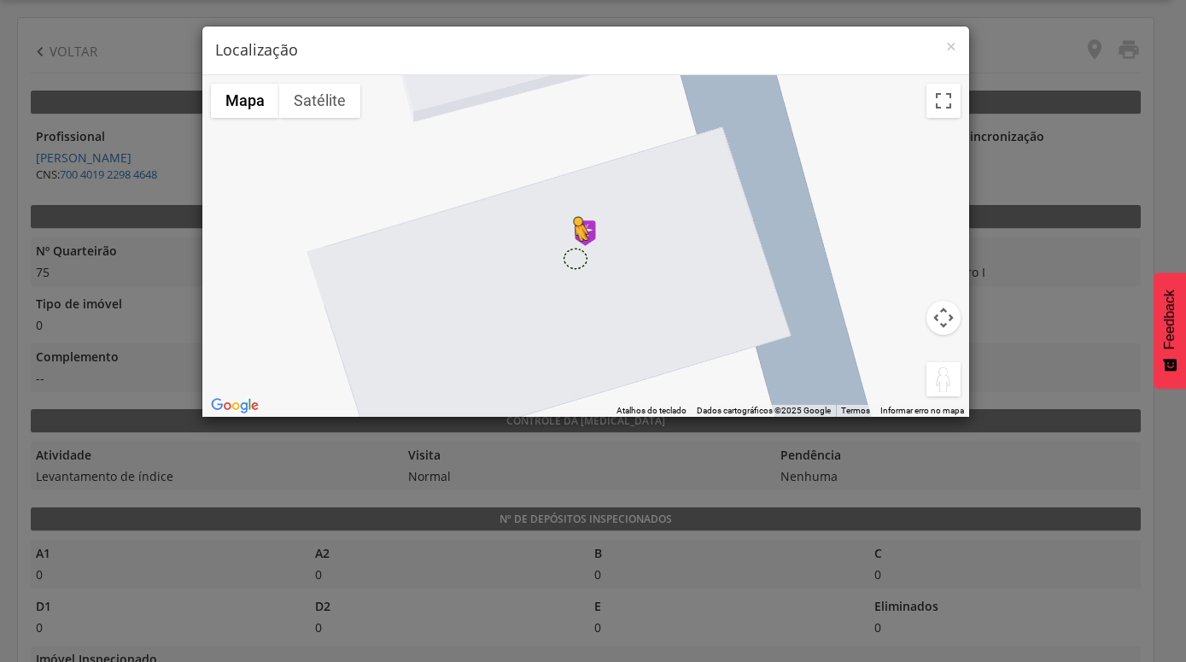
click at [575, 258] on div "Pressione as teclas Alt + Enter para ativar o recurso de arrastar com o teclado…" at bounding box center [585, 246] width 767 height 342
click at [945, 324] on button "Controles da câmera no mapa" at bounding box center [944, 318] width 34 height 34
click at [905, 315] on button "Mover para a direita" at bounding box center [901, 318] width 34 height 34
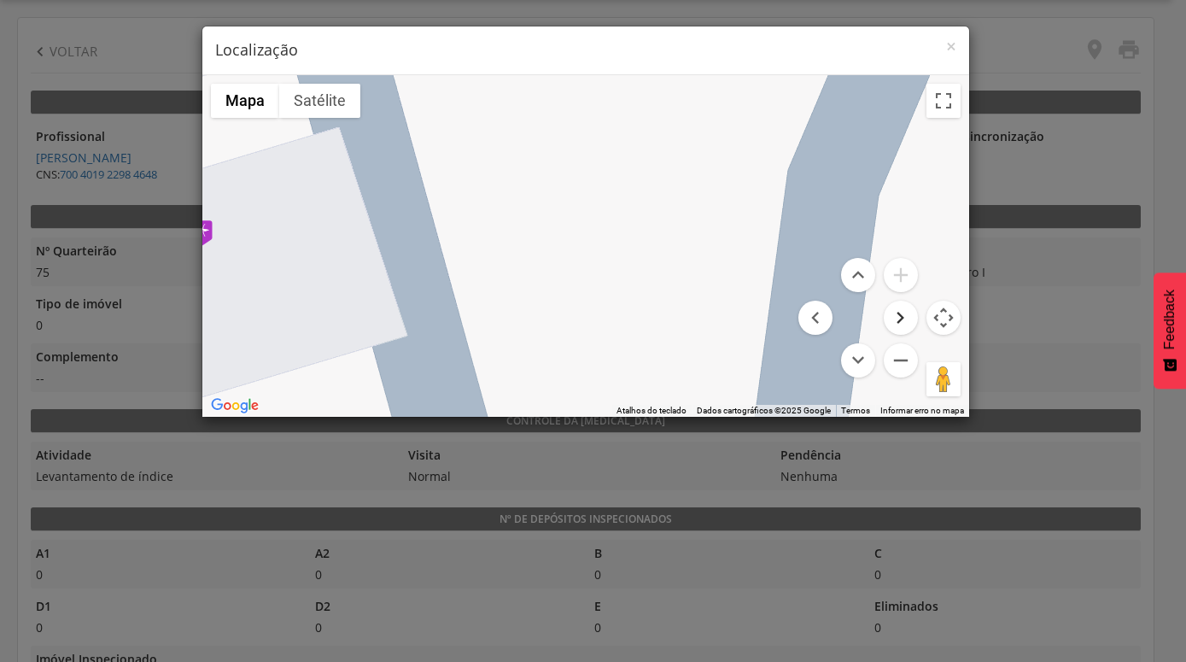
click at [909, 317] on button "Mover para a direita" at bounding box center [901, 318] width 34 height 34
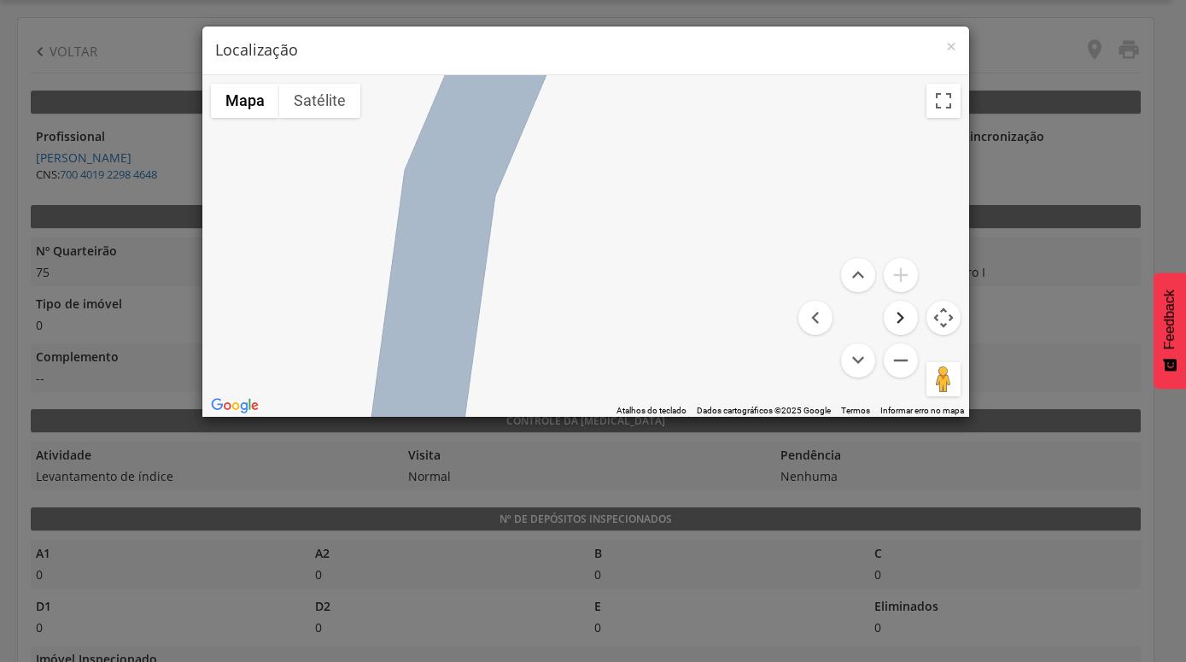
click at [909, 317] on button "Mover para a direita" at bounding box center [901, 318] width 34 height 34
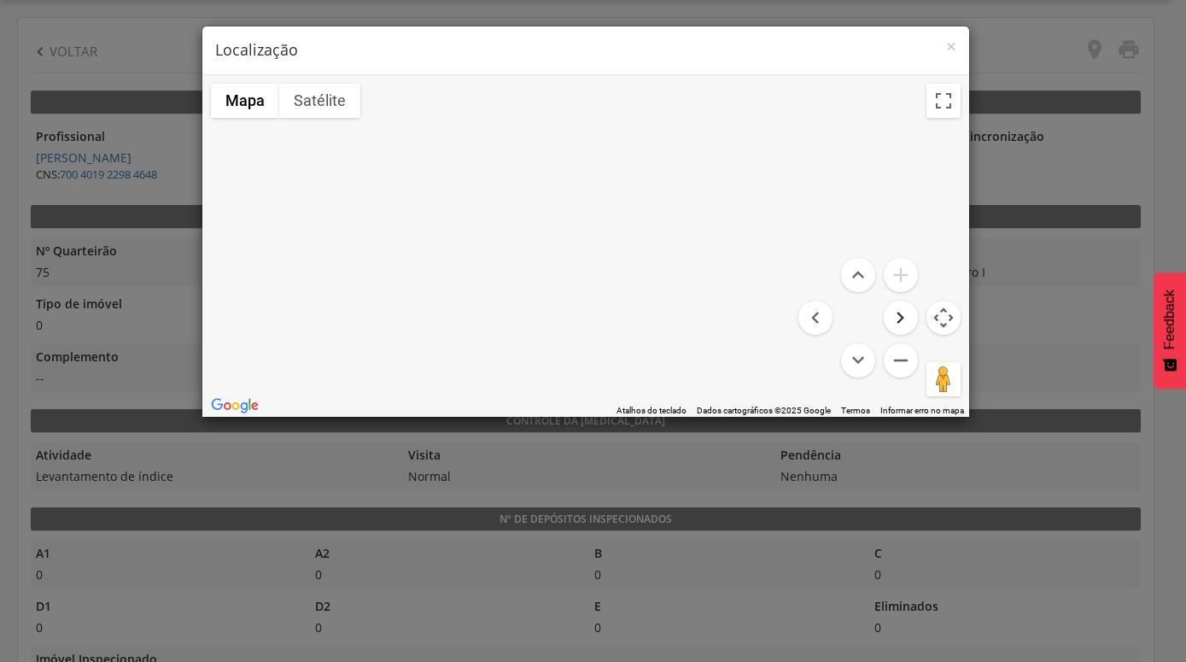
click at [909, 317] on button "Mover para a direita" at bounding box center [901, 318] width 34 height 34
click at [854, 354] on button "Mover para baixo" at bounding box center [858, 360] width 34 height 34
click at [858, 354] on button "Mover para baixo" at bounding box center [858, 360] width 34 height 34
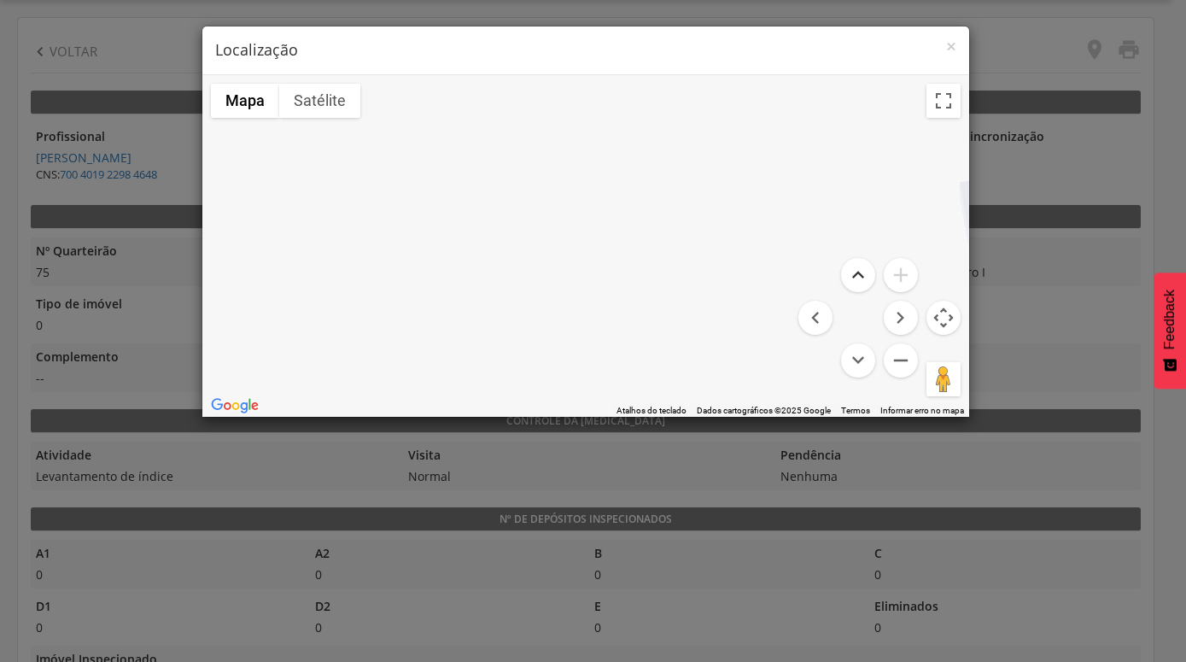
click at [850, 275] on button "Mover para cima" at bounding box center [858, 275] width 34 height 34
click at [951, 45] on span "×" at bounding box center [951, 46] width 10 height 24
